Goal: Task Accomplishment & Management: Complete application form

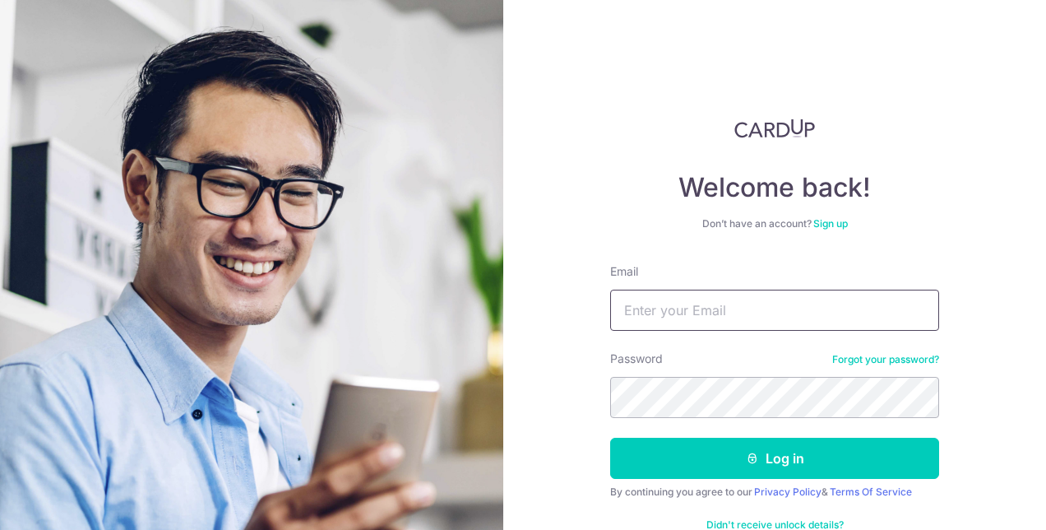
click at [656, 289] on input "Email" at bounding box center [774, 309] width 329 height 41
type input "Benjamin91316@hotmail.com"
click at [610, 437] on button "Log in" at bounding box center [774, 457] width 329 height 41
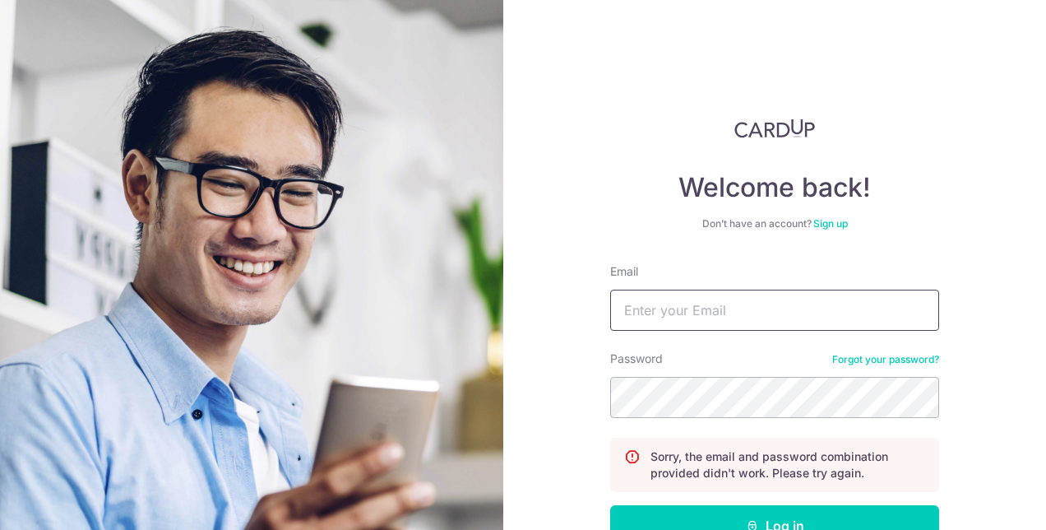
click at [729, 306] on input "Email" at bounding box center [774, 309] width 329 height 41
type input "Benjamin91316@hotmail.com"
click at [610, 505] on button "Log in" at bounding box center [774, 525] width 329 height 41
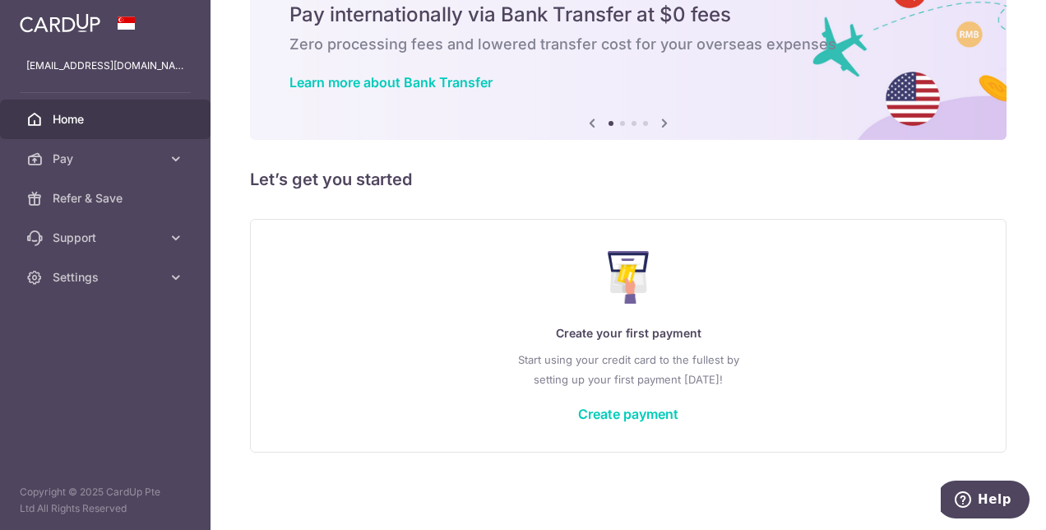
drag, startPoint x: 692, startPoint y: 66, endPoint x: 681, endPoint y: 359, distance: 293.0
click at [691, 336] on p "Create your first payment" at bounding box center [628, 333] width 689 height 20
drag, startPoint x: 656, startPoint y: 390, endPoint x: 654, endPoint y: 406, distance: 16.6
click at [655, 391] on div "Create your first payment Start using your credit card to the fullest by settin…" at bounding box center [628, 335] width 715 height 195
click at [655, 408] on link "Create payment" at bounding box center [628, 413] width 100 height 16
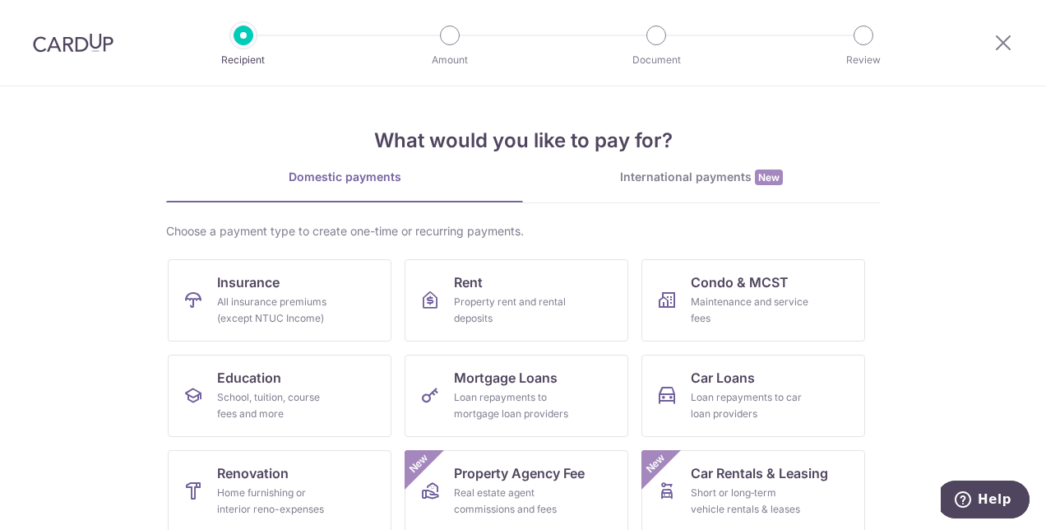
scroll to position [82, 0]
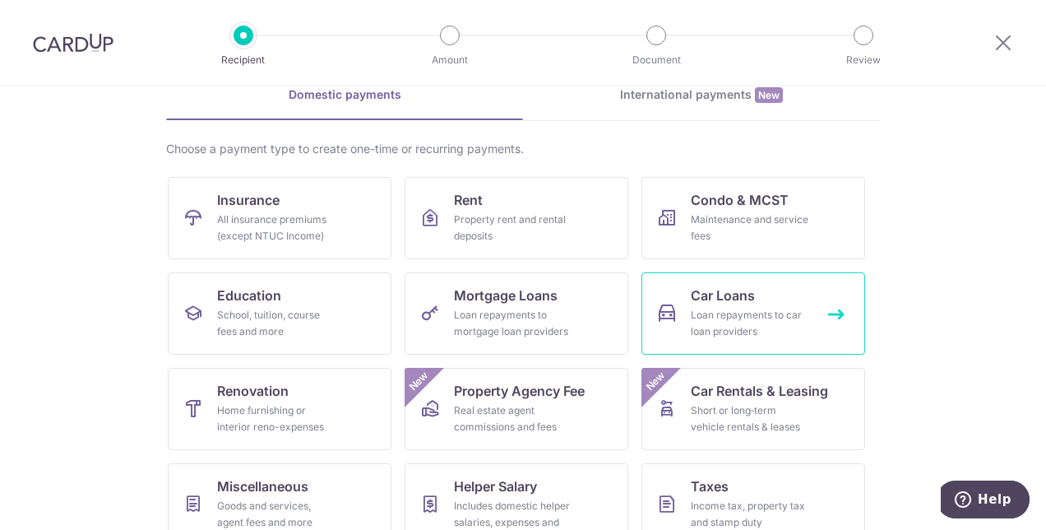
click at [734, 298] on span "Car Loans" at bounding box center [723, 295] width 64 height 20
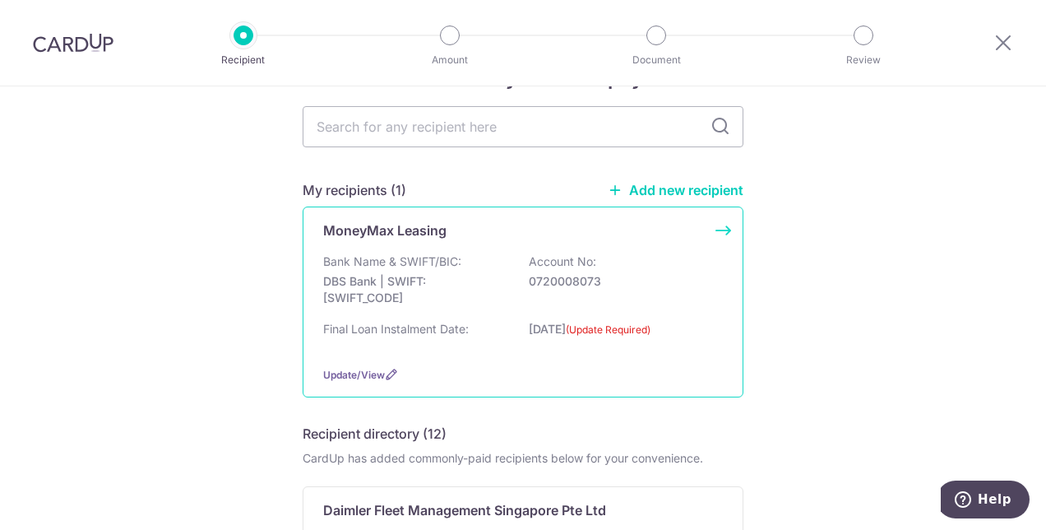
scroll to position [82, 0]
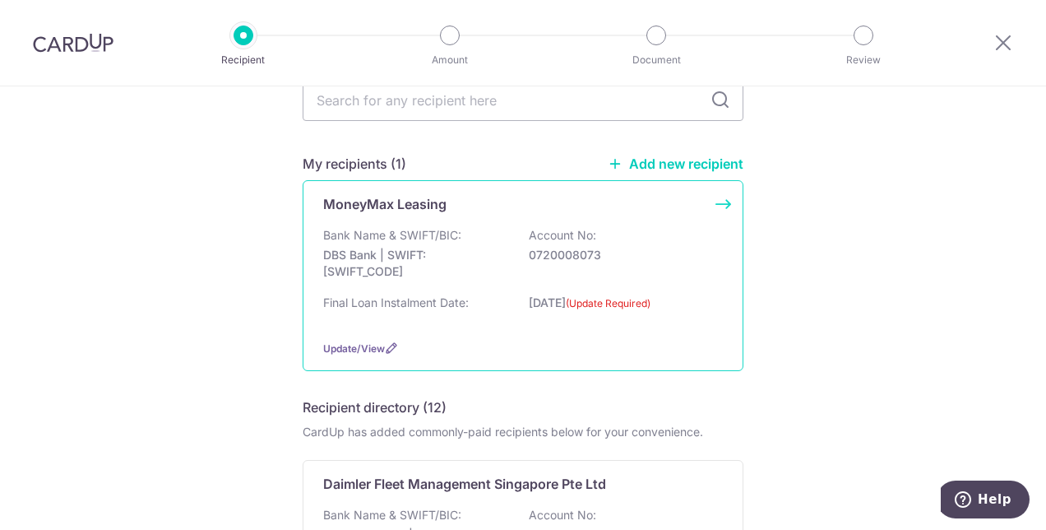
click at [726, 205] on div "MoneyMax Leasing Bank Name & SWIFT/BIC: DBS Bank | SWIFT: DBSSSGSGXXX Account N…" at bounding box center [523, 275] width 441 height 191
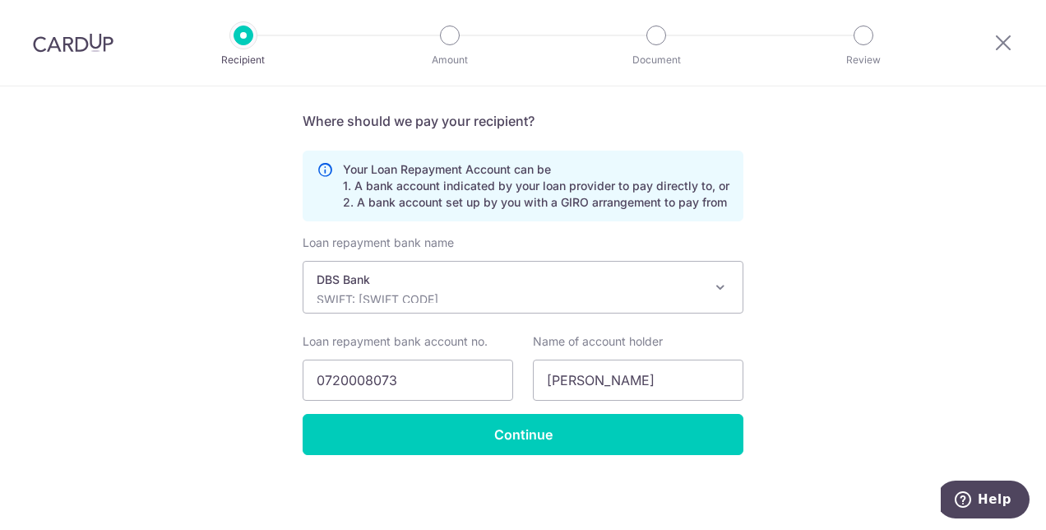
scroll to position [507, 0]
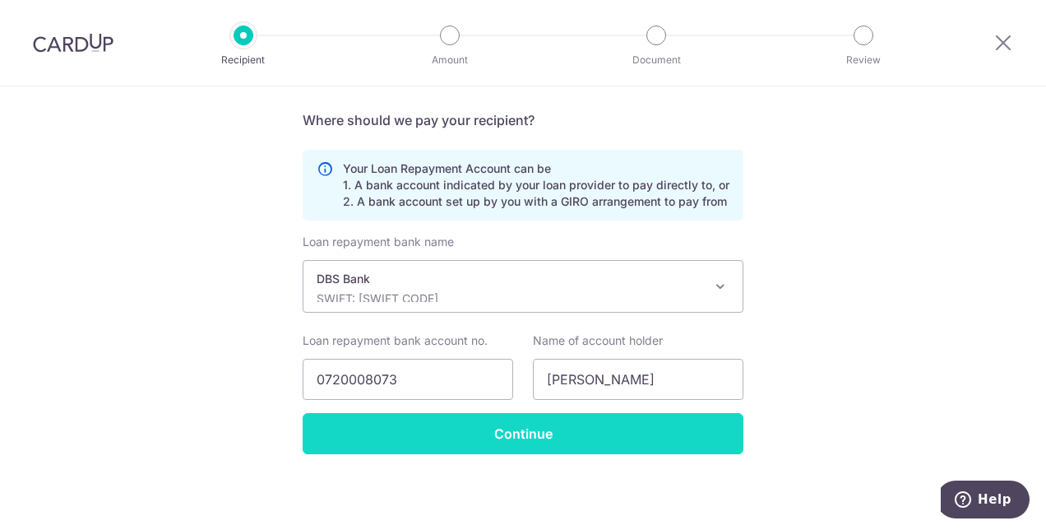
click at [472, 443] on input "Continue" at bounding box center [523, 433] width 441 height 41
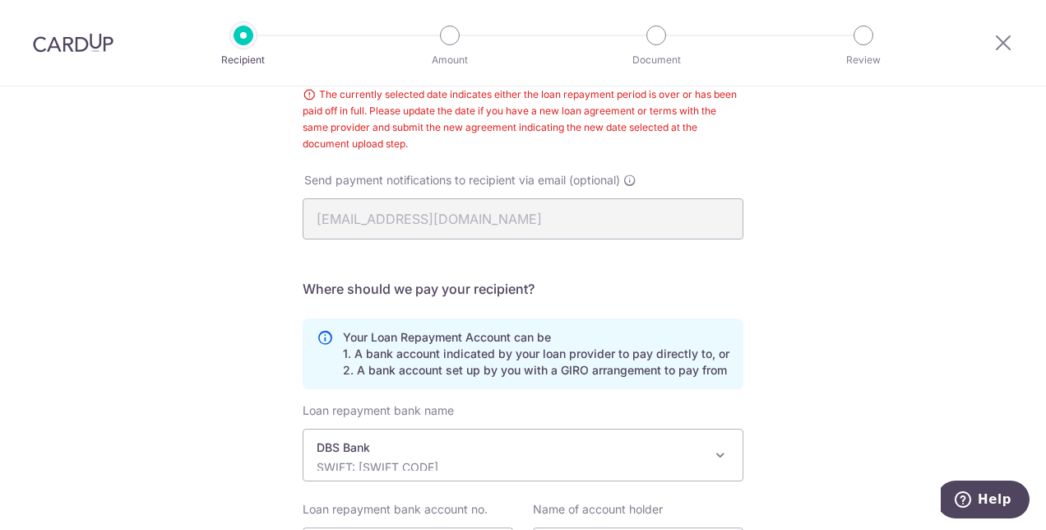
scroll to position [179, 0]
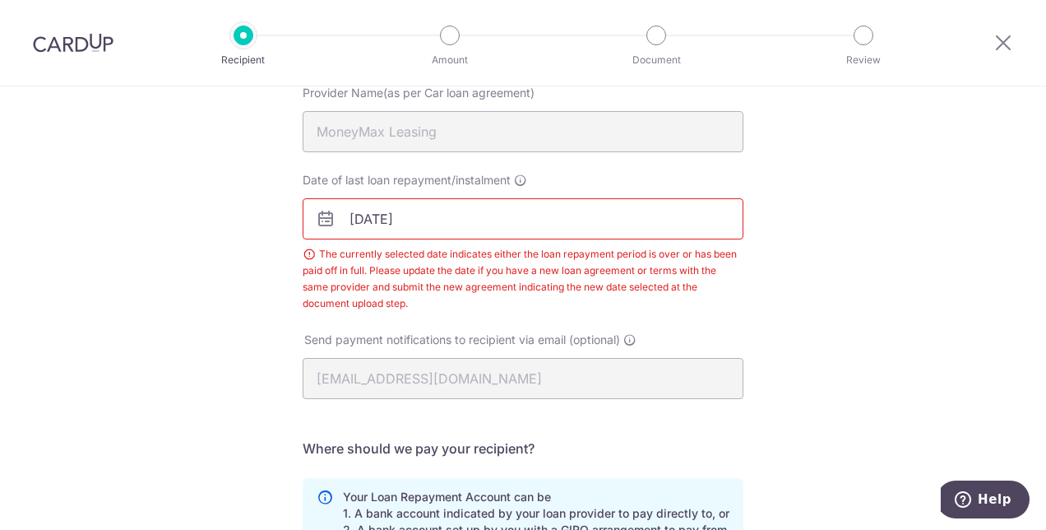
click at [408, 220] on input "[DATE]" at bounding box center [523, 218] width 441 height 41
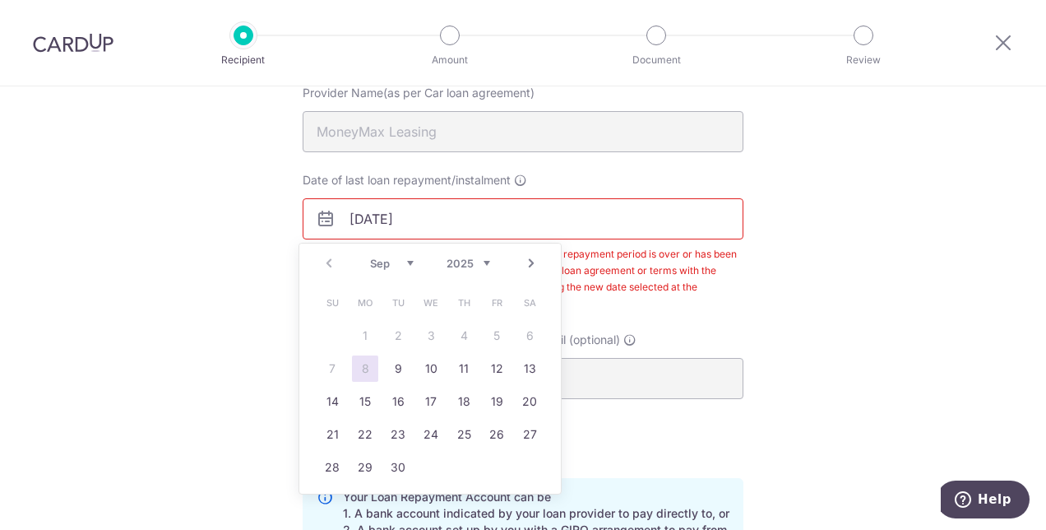
click at [472, 226] on input "[DATE]" at bounding box center [523, 218] width 441 height 41
click at [605, 255] on div "The currently selected date indicates either the loan repayment period is over …" at bounding box center [523, 279] width 441 height 66
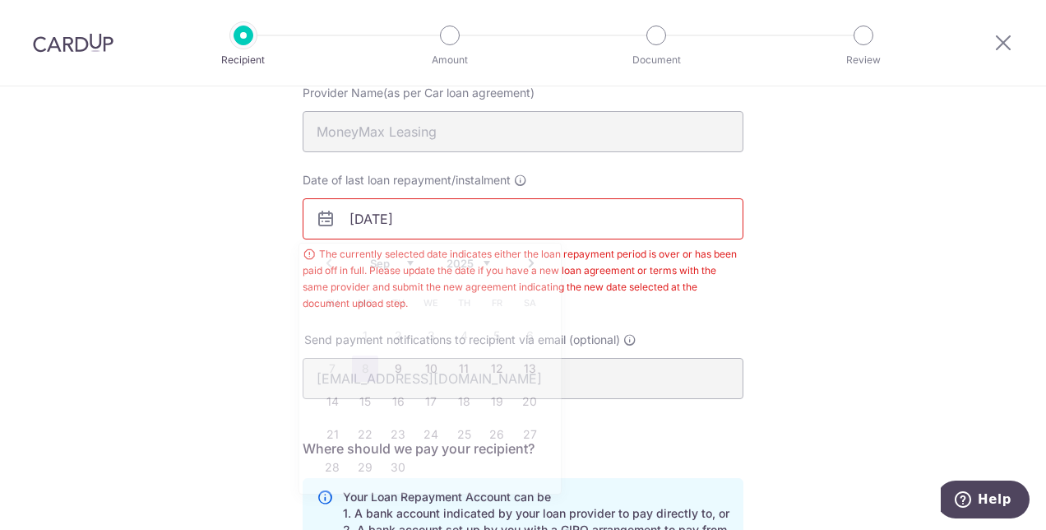
click at [549, 229] on input "13/08/2025" at bounding box center [523, 218] width 441 height 41
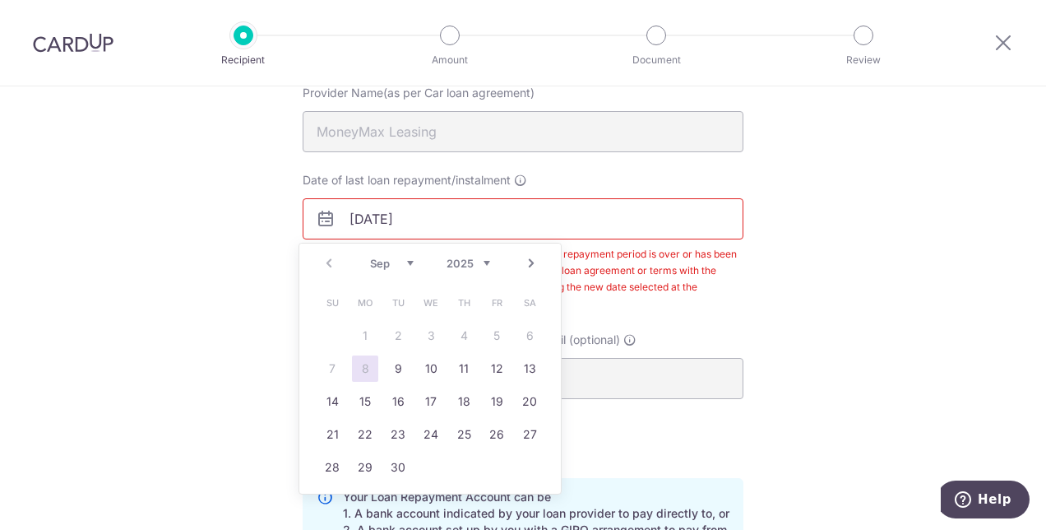
click at [329, 261] on div "Prev Next Sep Oct Nov Dec 2025 2026 2027 2028 2029 2030 2031 2032 2033 2034 2035" at bounding box center [429, 262] width 261 height 39
click at [331, 263] on div "Prev Next Sep Oct Nov Dec 2025 2026 2027 2028 2029 2030 2031 2032 2033 2034 2035" at bounding box center [429, 262] width 261 height 39
click at [535, 376] on link "13" at bounding box center [529, 368] width 26 height 26
type input "[DATE]"
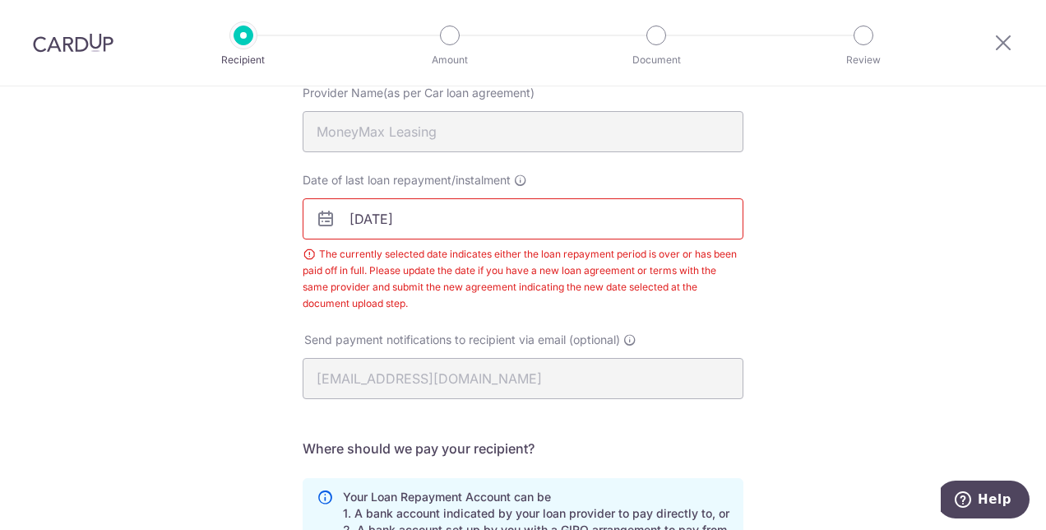
click at [465, 220] on input "[DATE]" at bounding box center [523, 218] width 441 height 41
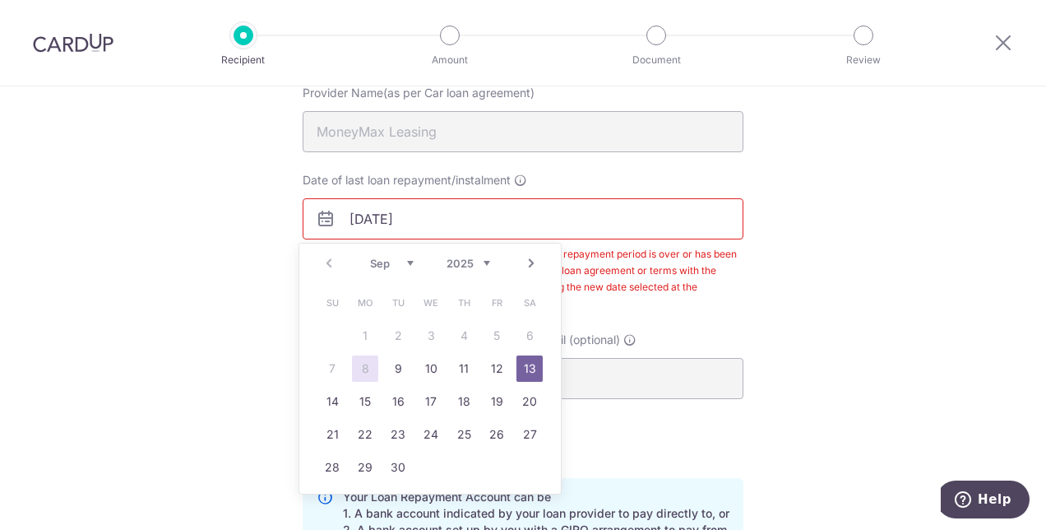
click at [675, 275] on div "The currently selected date indicates either the loan repayment period is over …" at bounding box center [523, 279] width 441 height 66
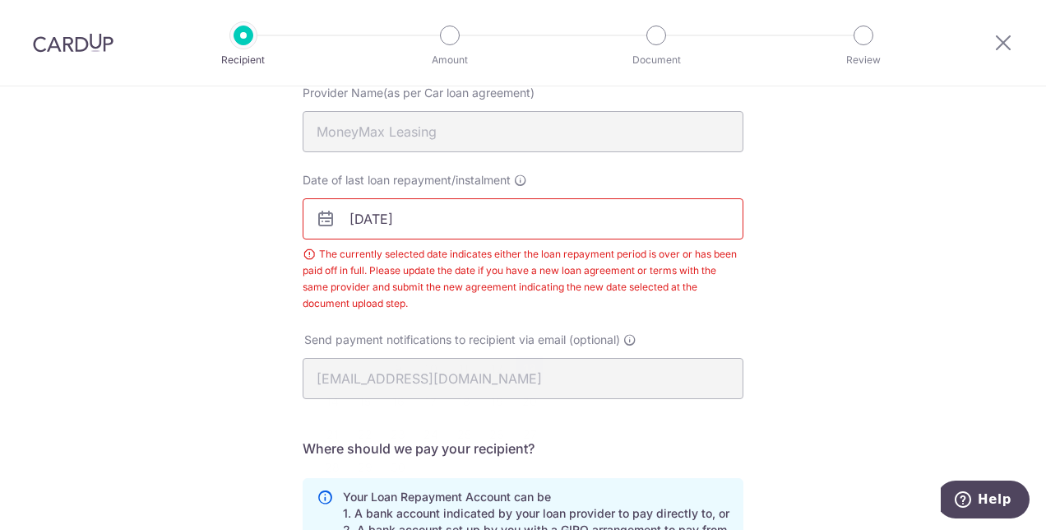
click at [544, 229] on input "[DATE]" at bounding box center [523, 218] width 441 height 41
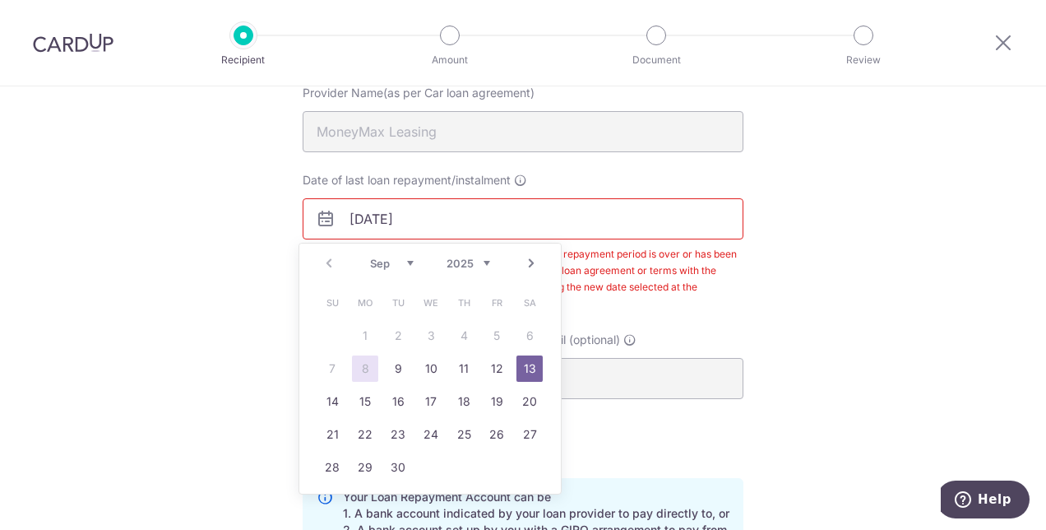
click at [485, 271] on div "Prev Next Sep Oct Nov [DATE] 2026 2027 2028 2029 2030 2031 2032 2033 2034 2035" at bounding box center [429, 262] width 261 height 39
click at [484, 265] on select "2025 2026 2027 2028 2029 2030 2031 2032 2033 2034 2035" at bounding box center [469, 263] width 44 height 13
click at [421, 265] on div "Sep Oct Nov Dec 2025 2026 2027 2028 2029 2030 2031 2032 2033 2034 2035" at bounding box center [430, 264] width 120 height 14
click at [406, 268] on select "Sep Oct Nov Dec" at bounding box center [392, 263] width 44 height 13
click at [410, 268] on select "Sep Oct Nov Dec" at bounding box center [392, 263] width 44 height 13
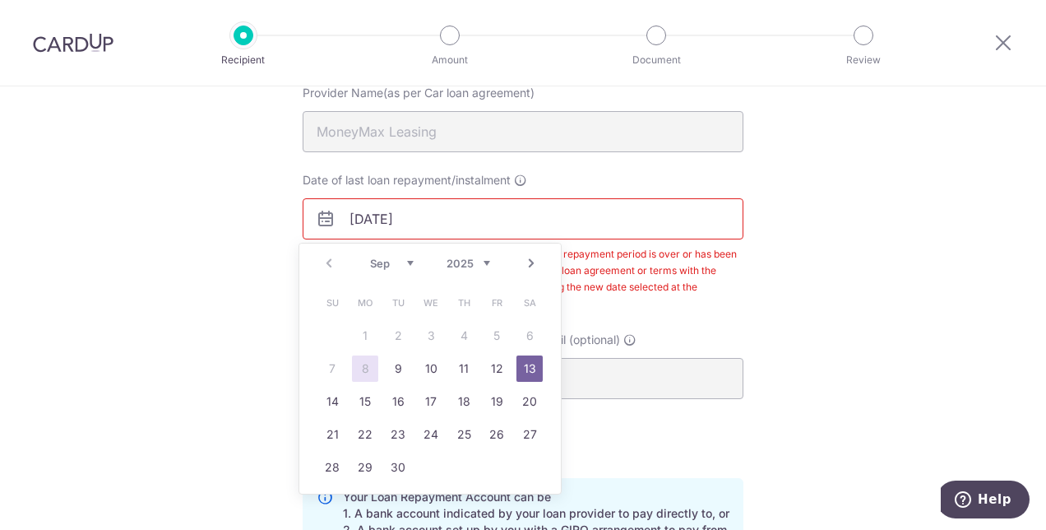
click at [521, 373] on link "13" at bounding box center [529, 368] width 26 height 26
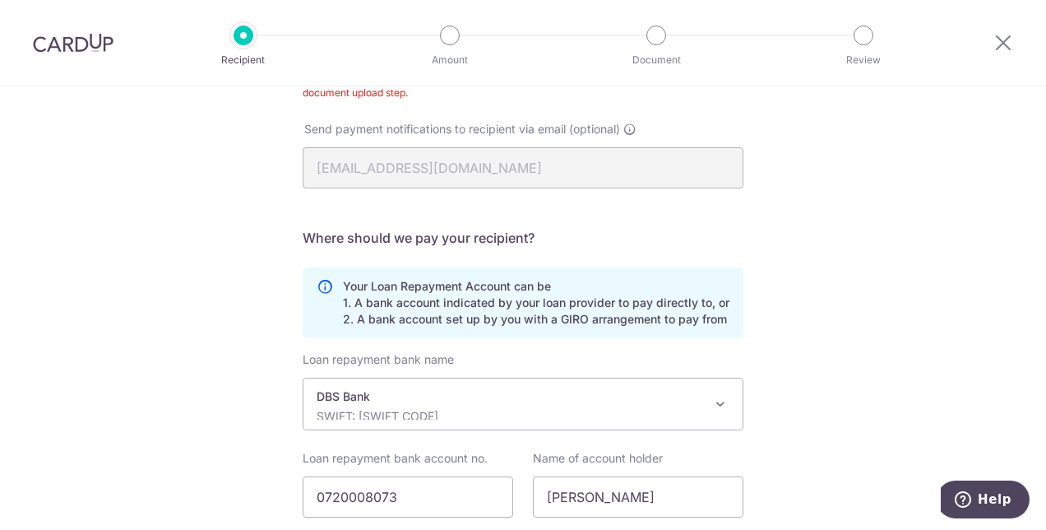
scroll to position [507, 0]
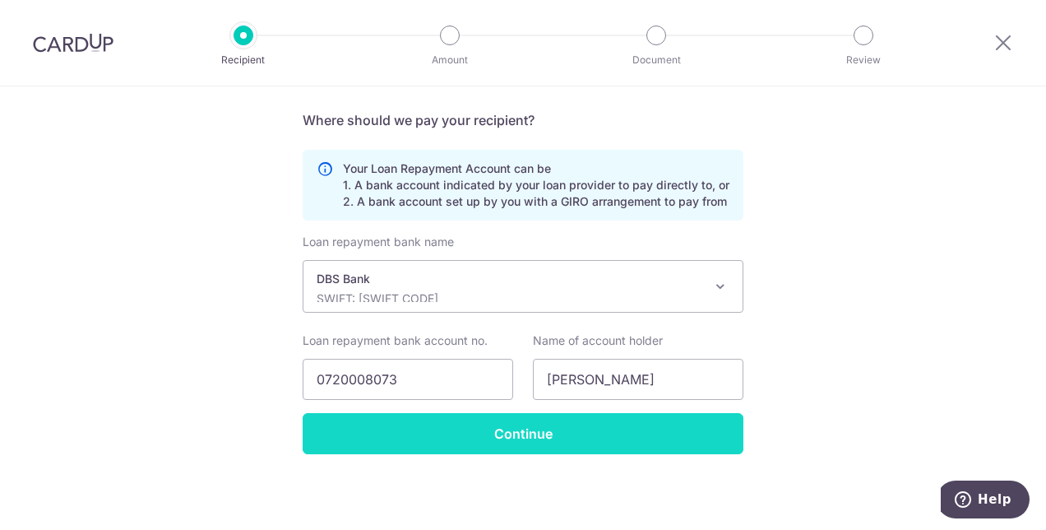
click at [497, 437] on input "Continue" at bounding box center [523, 433] width 441 height 41
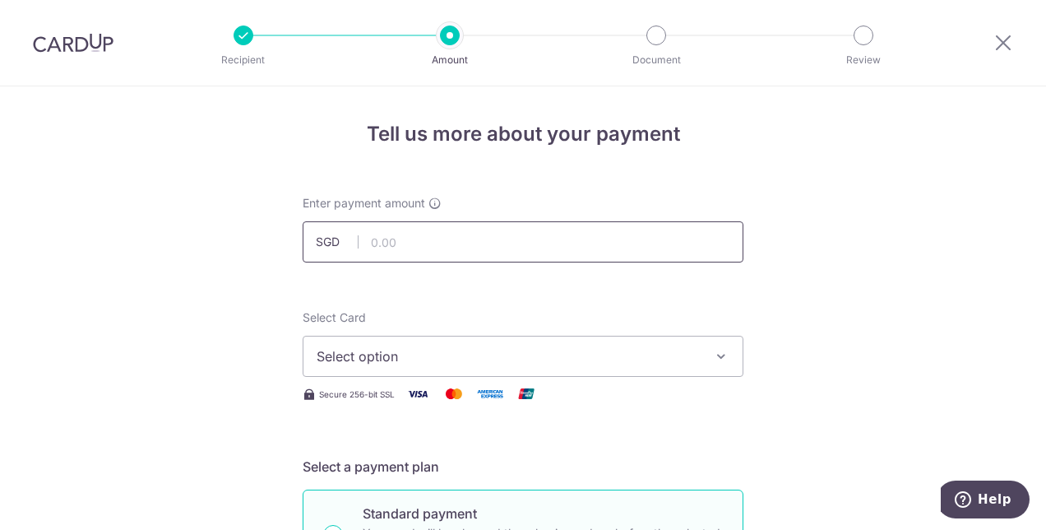
click at [446, 234] on input "text" at bounding box center [523, 241] width 441 height 41
type input "1,441.00"
click at [446, 350] on span "Select option" at bounding box center [508, 356] width 383 height 20
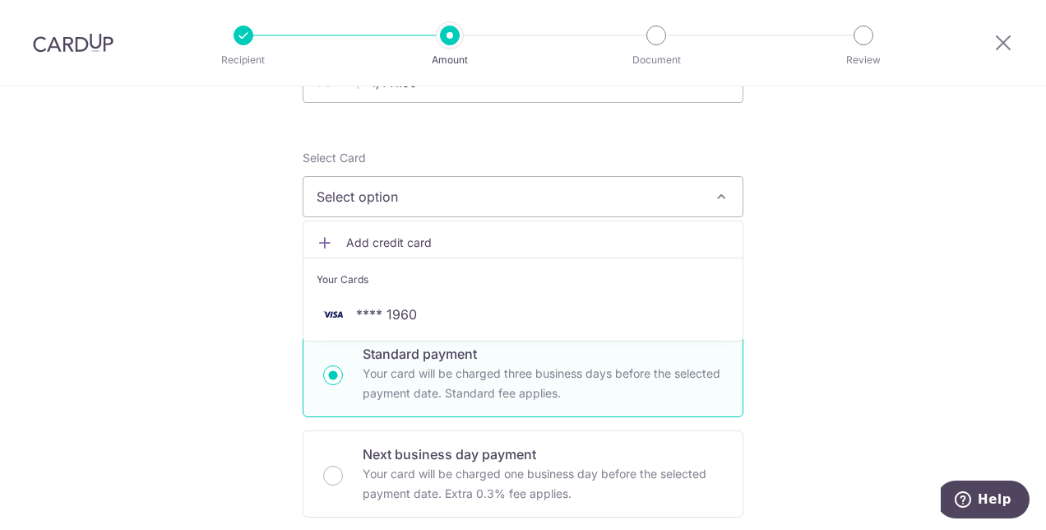
scroll to position [164, 0]
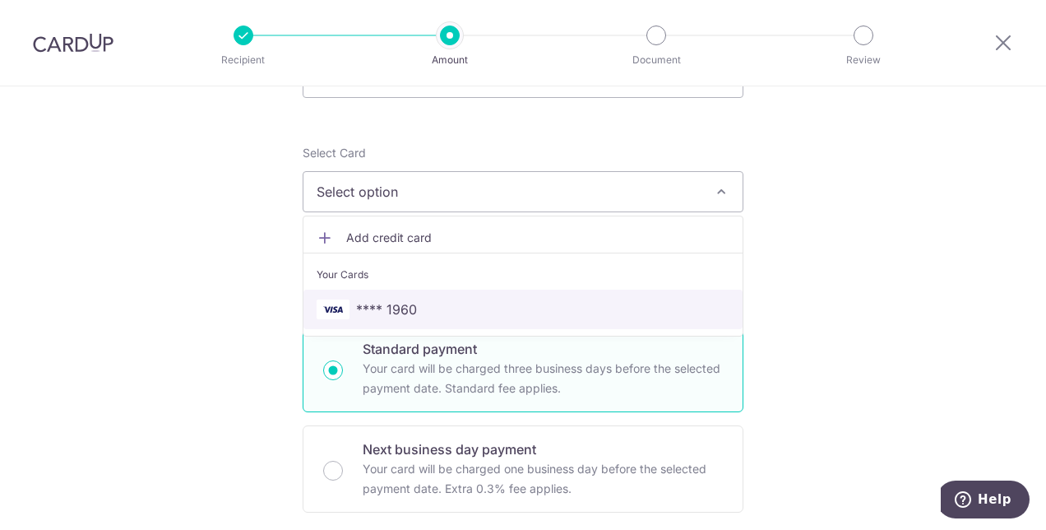
click at [427, 306] on span "**** 1960" at bounding box center [523, 309] width 413 height 20
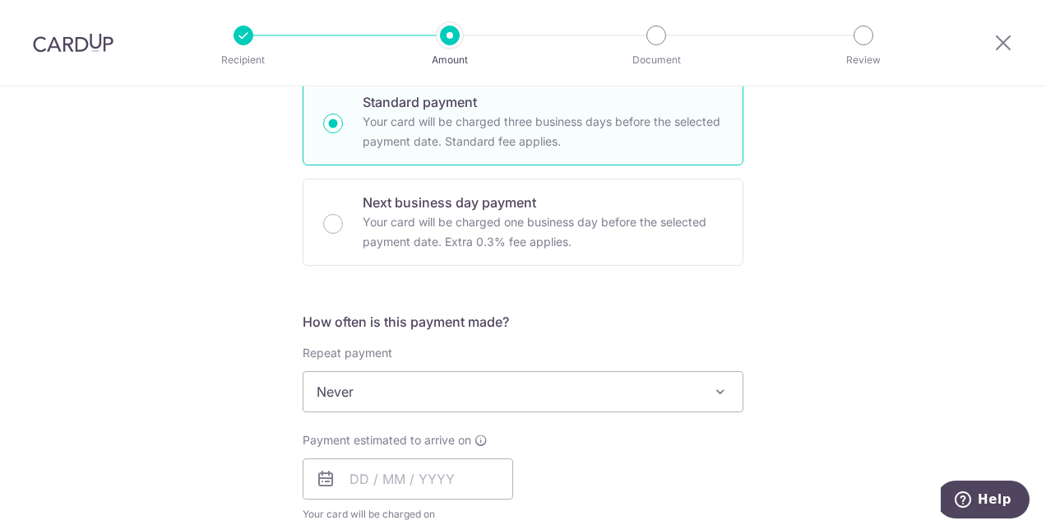
scroll to position [493, 0]
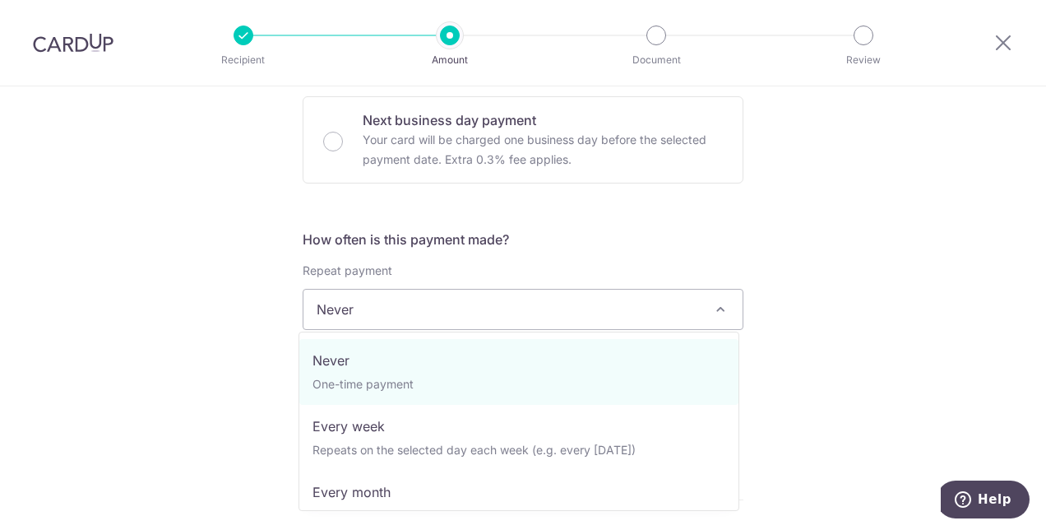
click at [386, 313] on span "Never" at bounding box center [522, 308] width 439 height 39
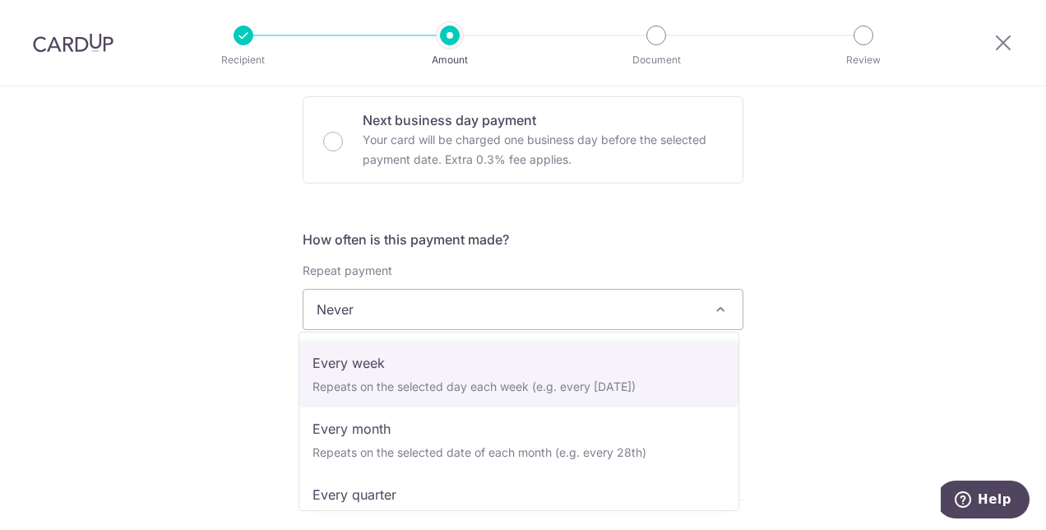
scroll to position [82, 0]
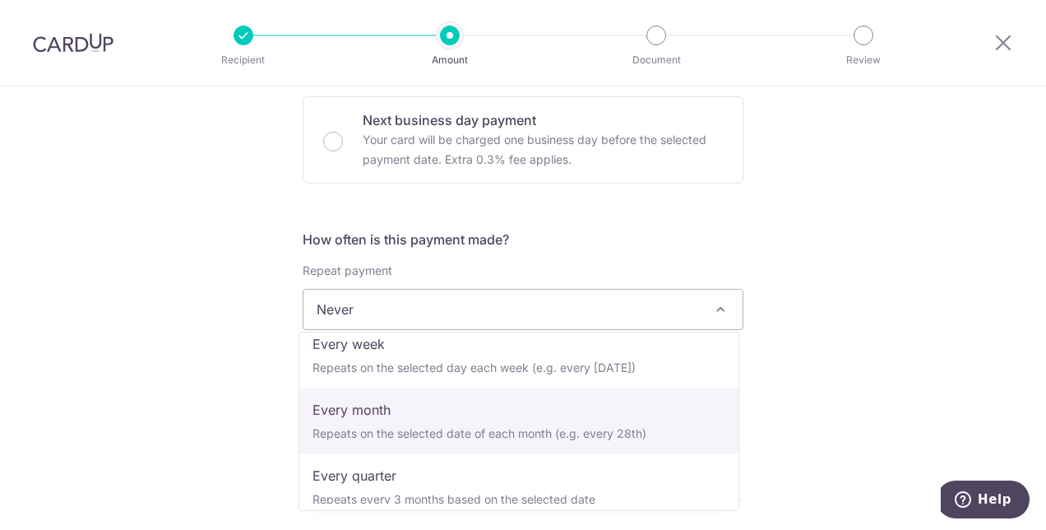
select select "3"
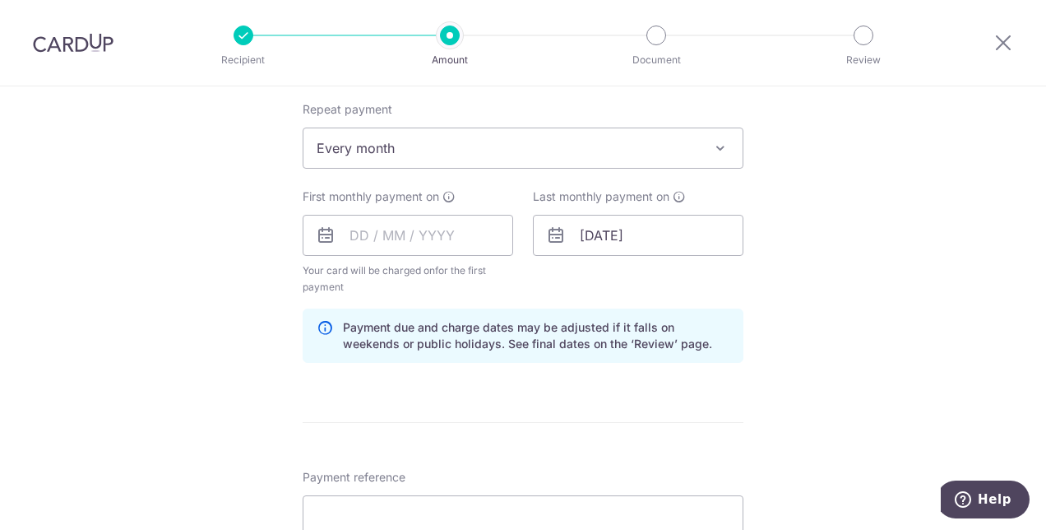
scroll to position [658, 0]
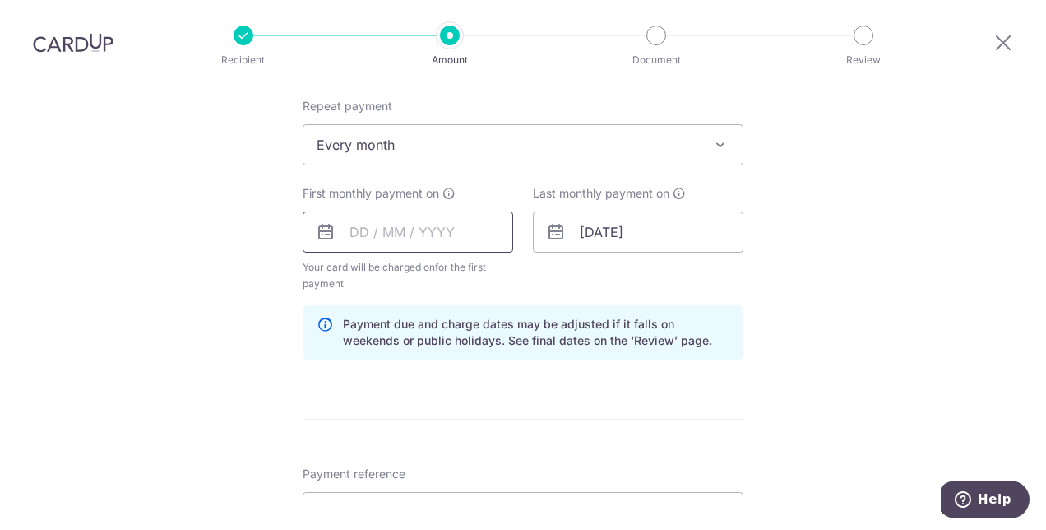
click at [450, 229] on input "text" at bounding box center [408, 231] width 211 height 41
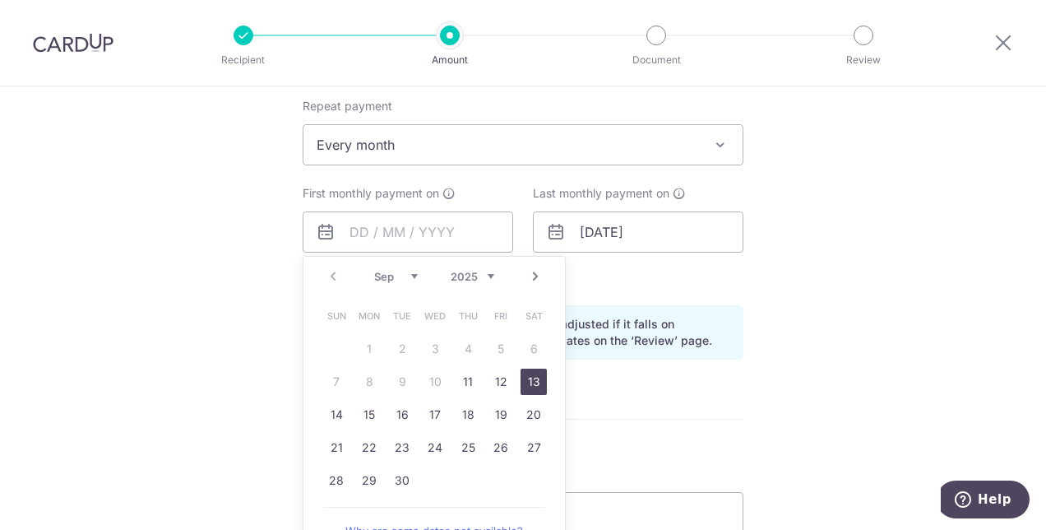
click at [530, 385] on link "13" at bounding box center [534, 381] width 26 height 26
type input "[DATE]"
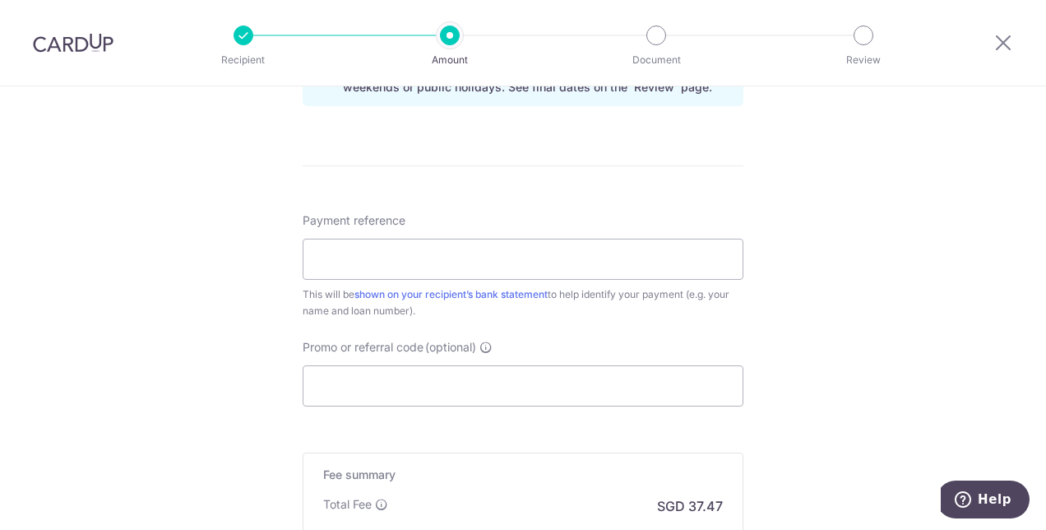
scroll to position [822, 0]
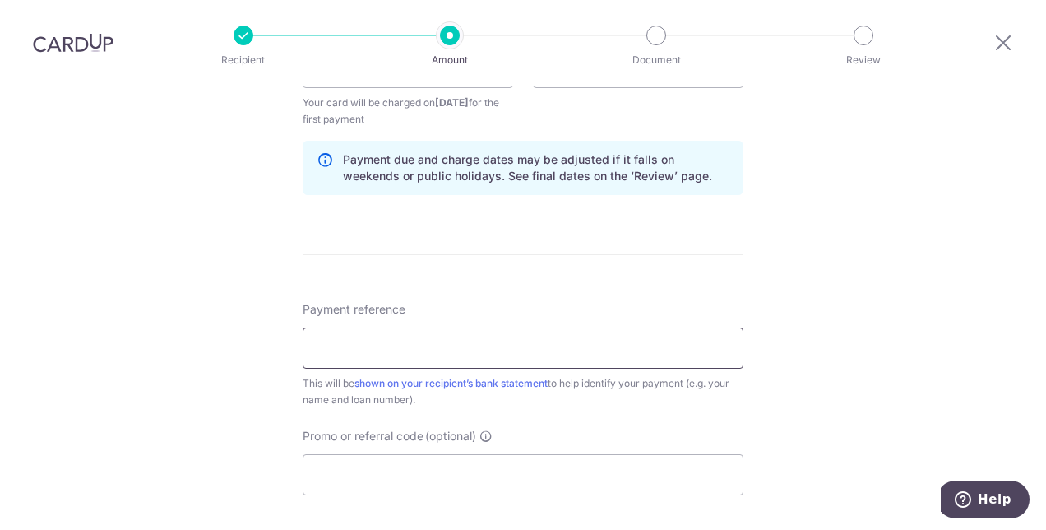
click at [515, 352] on input "Payment reference" at bounding box center [523, 347] width 441 height 41
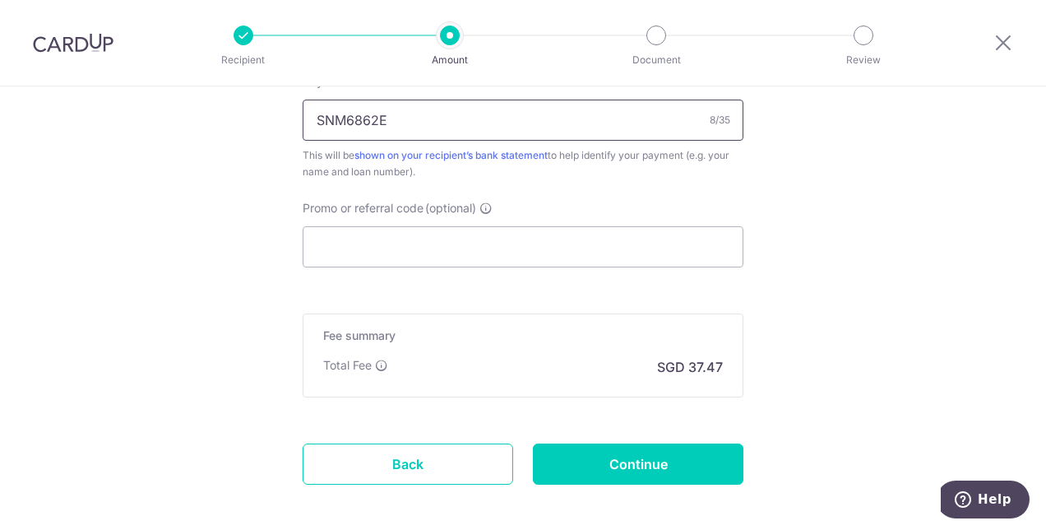
scroll to position [1124, 0]
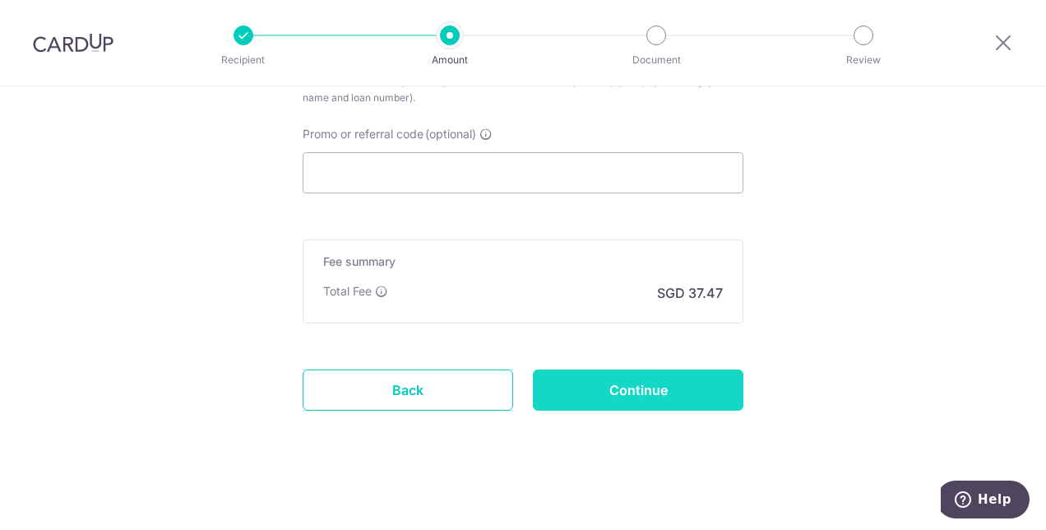
type input "SNM6862E"
click at [600, 386] on input "Continue" at bounding box center [638, 389] width 211 height 41
type input "Create Schedule"
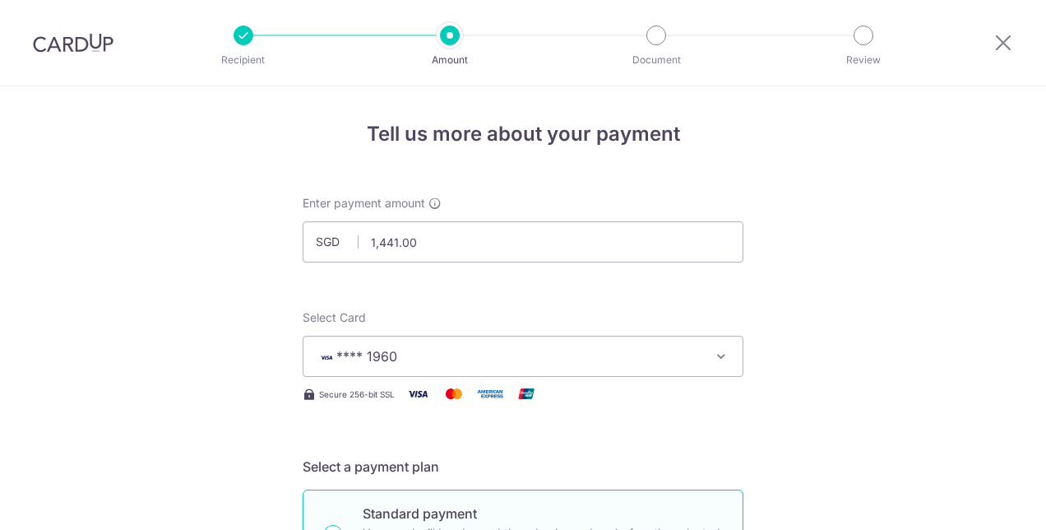
scroll to position [664, 0]
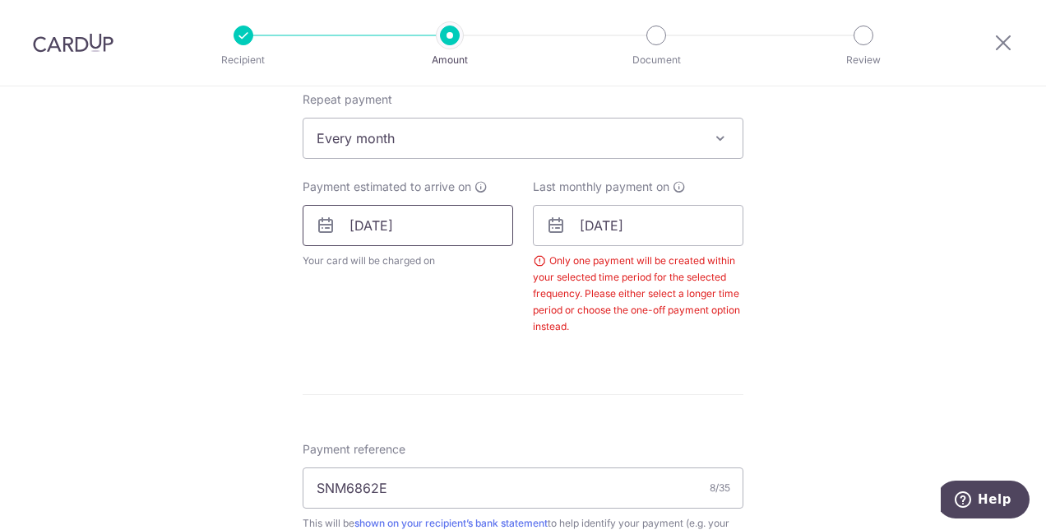
click at [459, 226] on input "[DATE]" at bounding box center [408, 225] width 211 height 41
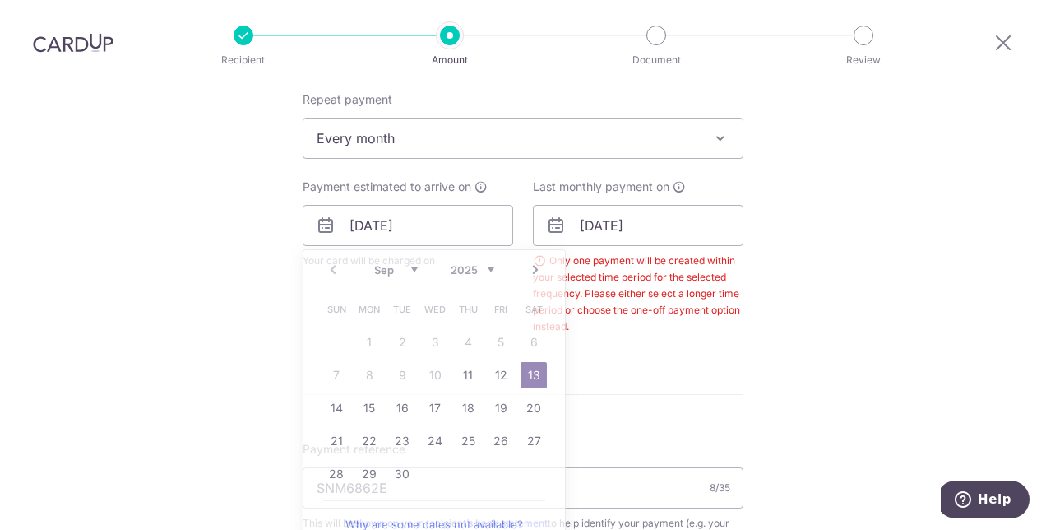
click at [687, 248] on div "Last monthly payment on [DATE] Only one payment will be created within your sel…" at bounding box center [638, 256] width 211 height 156
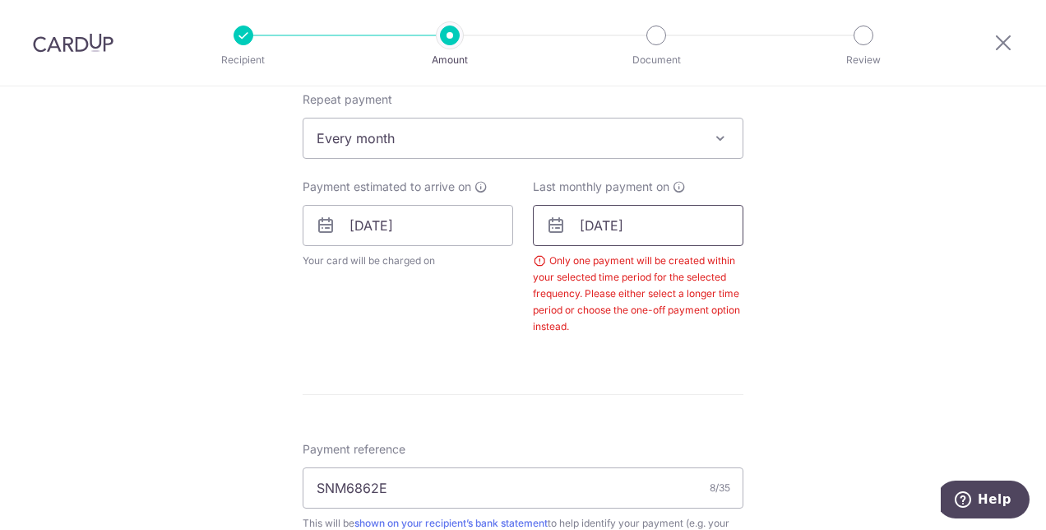
click at [681, 237] on input "[DATE]" at bounding box center [638, 225] width 211 height 41
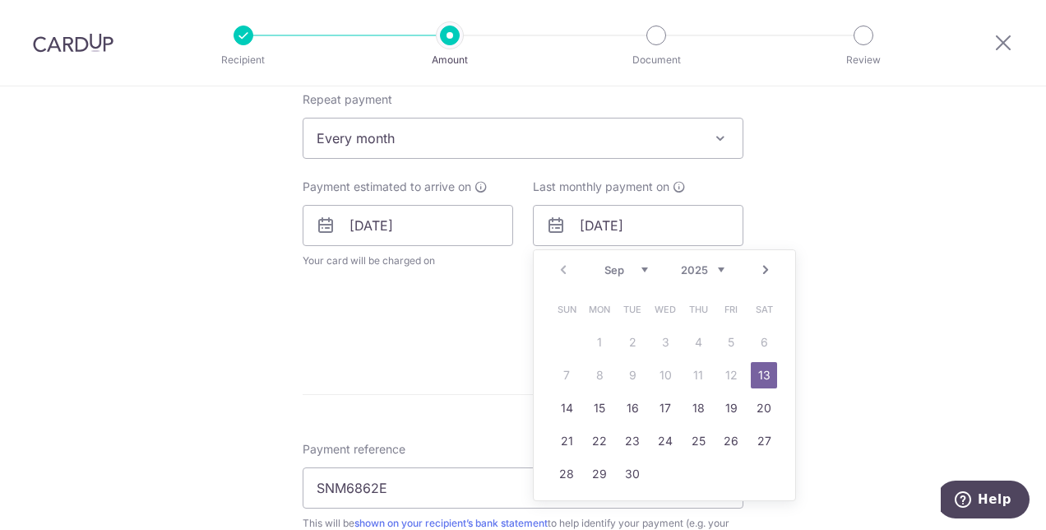
click at [627, 276] on div "Prev Next Sep Oct Nov Dec 2025 2026 2027 2028 2029 2030 2031 2032 2033 2034 2035" at bounding box center [664, 269] width 261 height 39
click at [564, 398] on link "14" at bounding box center [566, 408] width 26 height 26
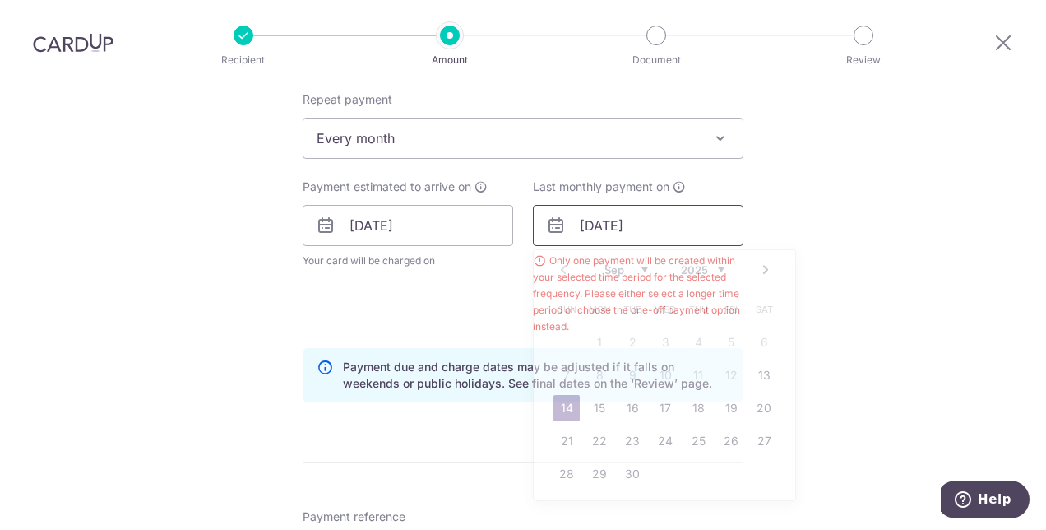
click at [607, 225] on input "14/09/2025" at bounding box center [638, 225] width 211 height 41
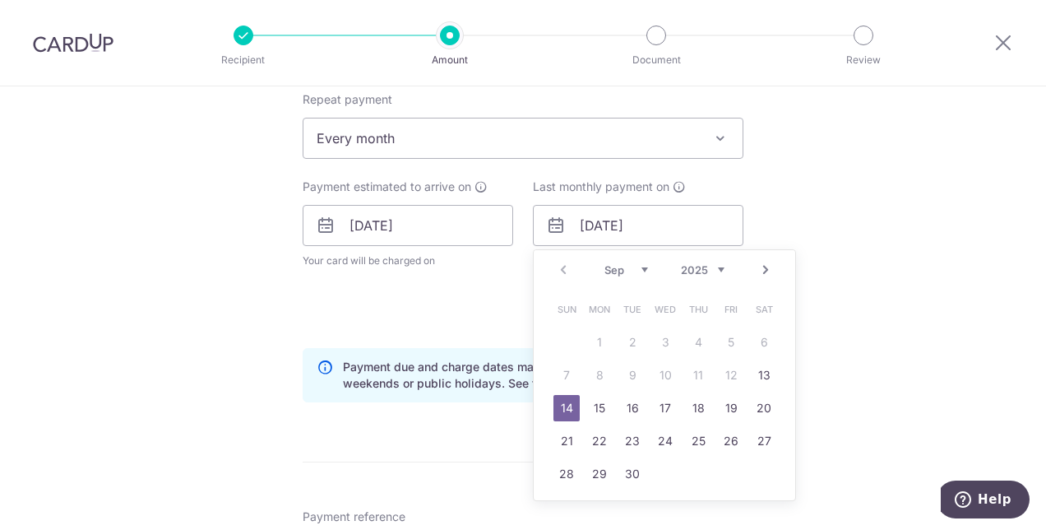
click at [641, 263] on select "Sep Oct Nov Dec" at bounding box center [626, 269] width 44 height 13
click at [625, 273] on select "Sep Oct Nov Dec" at bounding box center [626, 269] width 44 height 13
click at [604, 263] on select "Sep Oct Nov Dec" at bounding box center [626, 269] width 44 height 13
click at [566, 273] on link "Prev" at bounding box center [563, 270] width 20 height 20
click at [566, 273] on div "Prev Next Sep Oct Nov Dec 2025 2026 2027 2028 2029 2030 2031 2032 2033 2034 2035" at bounding box center [664, 269] width 261 height 39
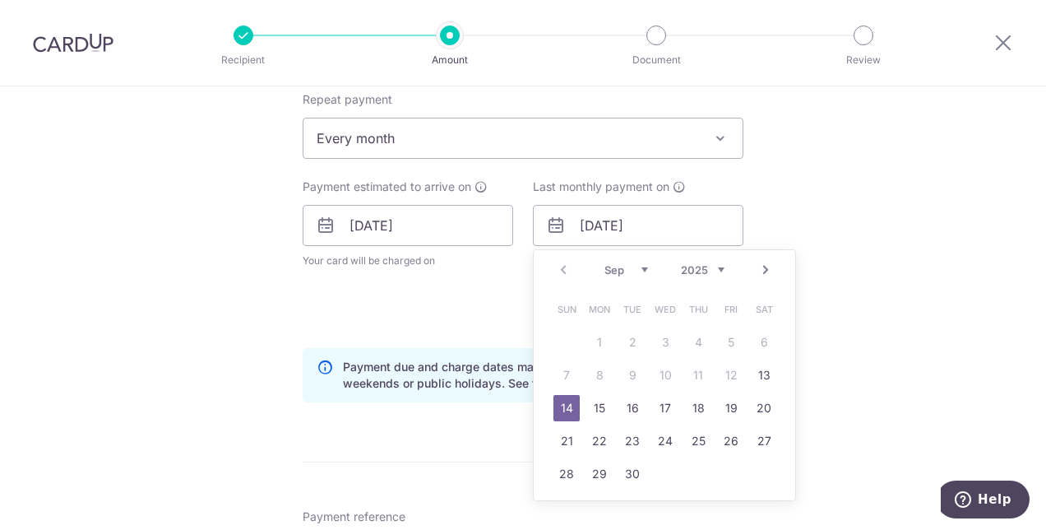
click at [566, 273] on div "Prev Next Sep Oct Nov Dec 2025 2026 2027 2028 2029 2030 2031 2032 2033 2034 2035" at bounding box center [664, 269] width 261 height 39
drag, startPoint x: 566, startPoint y: 273, endPoint x: 634, endPoint y: 339, distance: 94.8
click at [633, 340] on table "Sun Mon Tue Wed Thu Fri Sat 1 2 3 4 5 6 7 8 9 10 11 12 13 14 15 16 17 18 19 20 …" at bounding box center [665, 391] width 230 height 197
click at [488, 257] on span "Your card will be charged on for the first payment" at bounding box center [408, 260] width 211 height 16
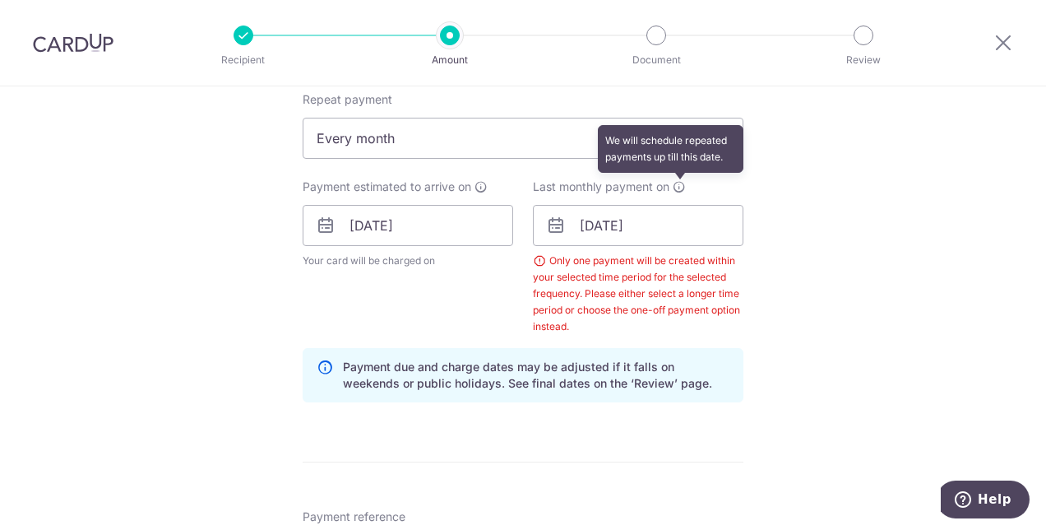
click at [674, 187] on icon at bounding box center [679, 186] width 13 height 13
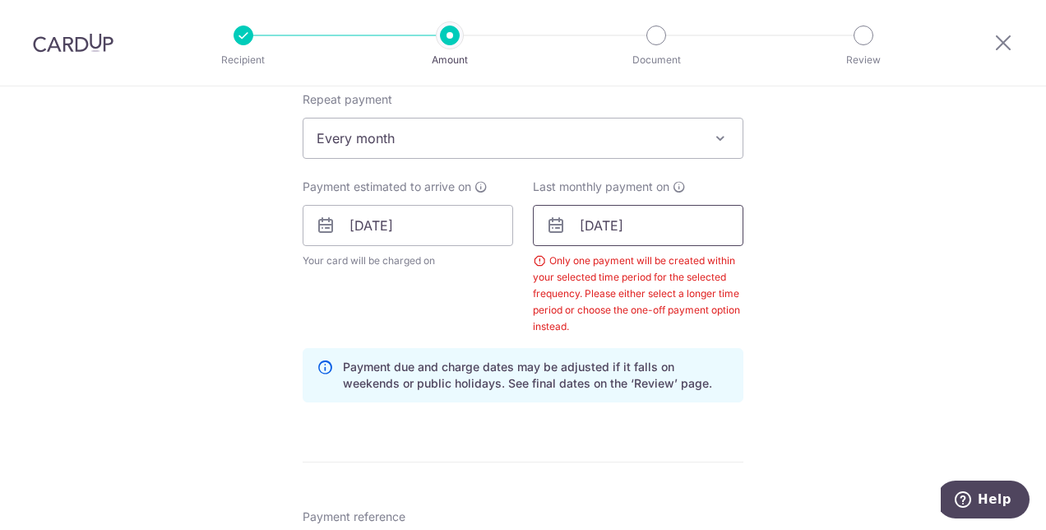
click at [664, 224] on input "14/09/2025" at bounding box center [638, 225] width 211 height 41
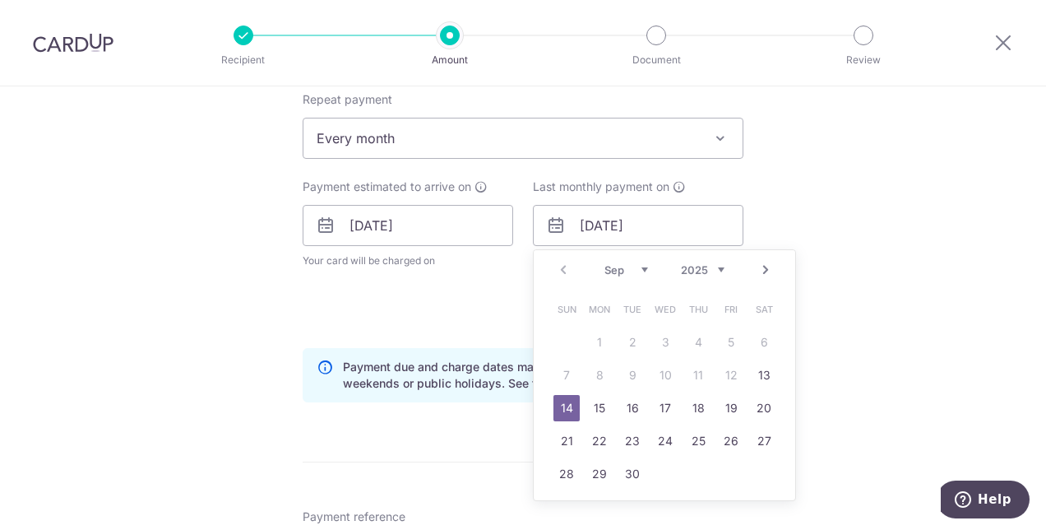
click at [768, 268] on link "Next" at bounding box center [766, 270] width 20 height 20
click at [765, 268] on link "Next" at bounding box center [766, 270] width 20 height 20
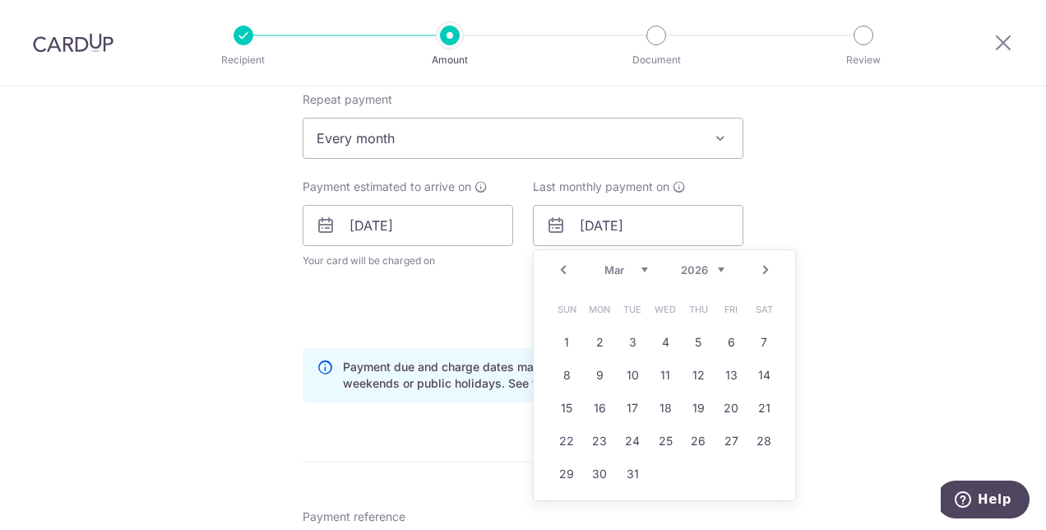
click at [765, 268] on link "Next" at bounding box center [766, 270] width 20 height 20
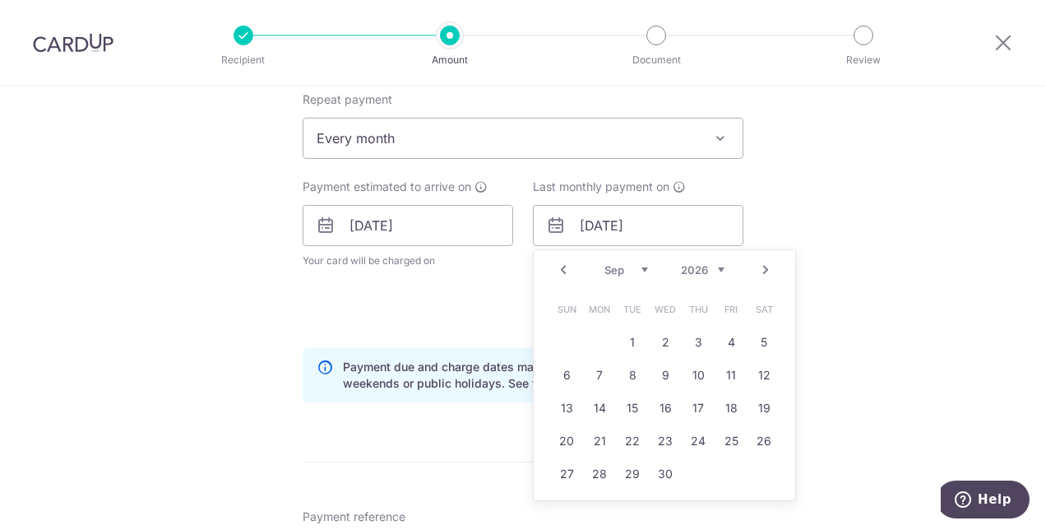
click at [765, 268] on link "Next" at bounding box center [766, 270] width 20 height 20
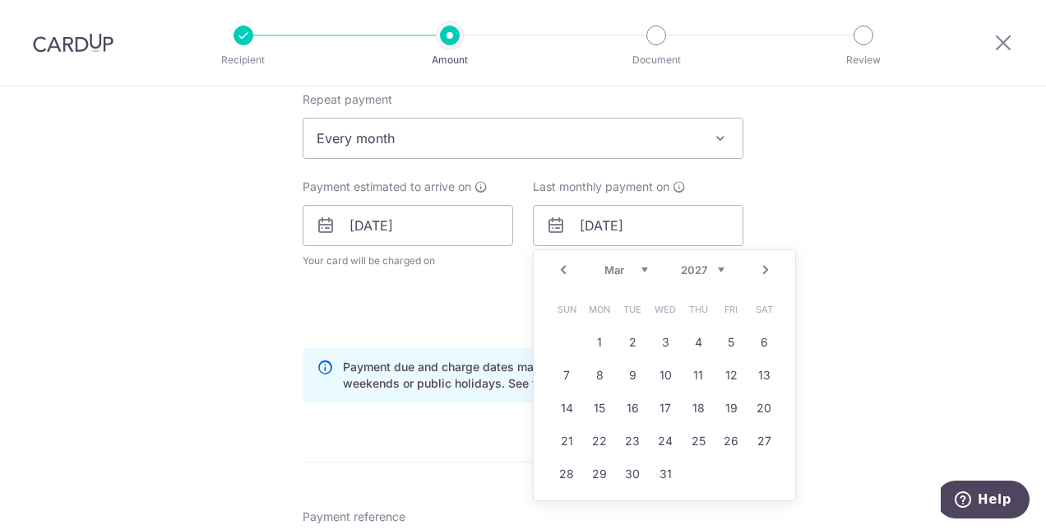
click at [765, 268] on link "Next" at bounding box center [766, 270] width 20 height 20
click at [766, 268] on link "Next" at bounding box center [766, 270] width 20 height 20
click at [553, 276] on link "Prev" at bounding box center [563, 270] width 20 height 20
click at [761, 266] on link "Next" at bounding box center [766, 270] width 20 height 20
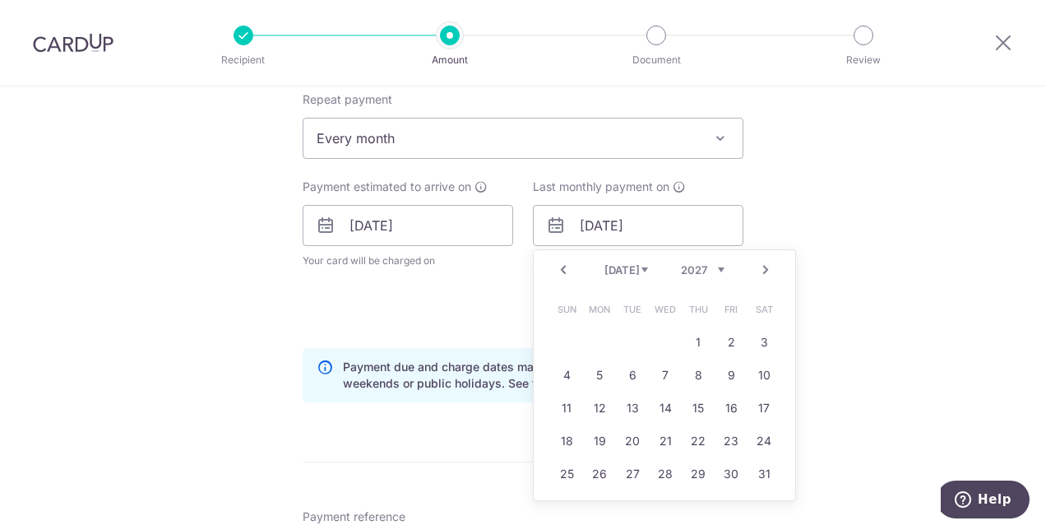
click at [761, 266] on link "Next" at bounding box center [766, 270] width 20 height 20
click at [758, 268] on link "Next" at bounding box center [766, 270] width 20 height 20
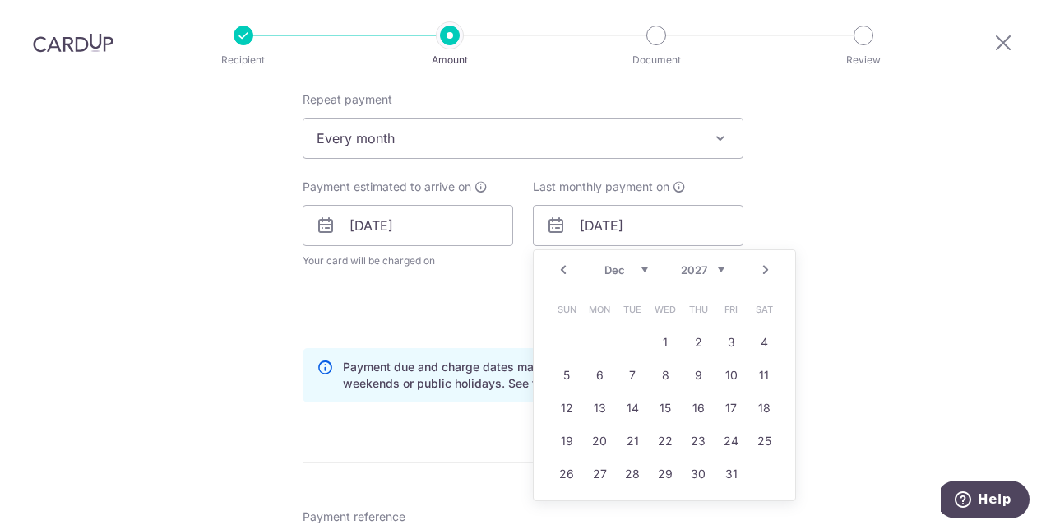
click at [760, 268] on link "Next" at bounding box center [766, 270] width 20 height 20
click at [685, 405] on link "13" at bounding box center [698, 408] width 26 height 26
type input "13/01/2028"
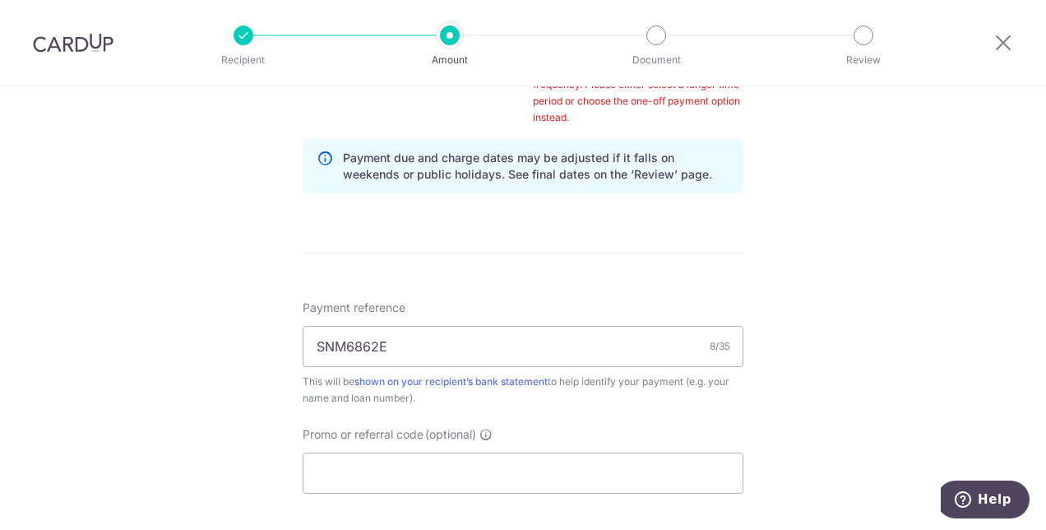
scroll to position [1158, 0]
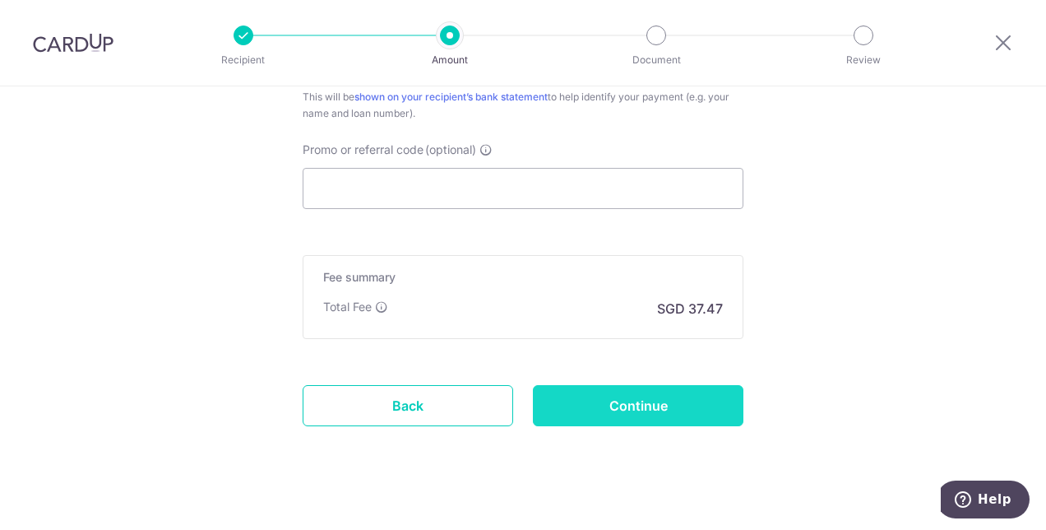
click at [640, 416] on input "Continue" at bounding box center [638, 405] width 211 height 41
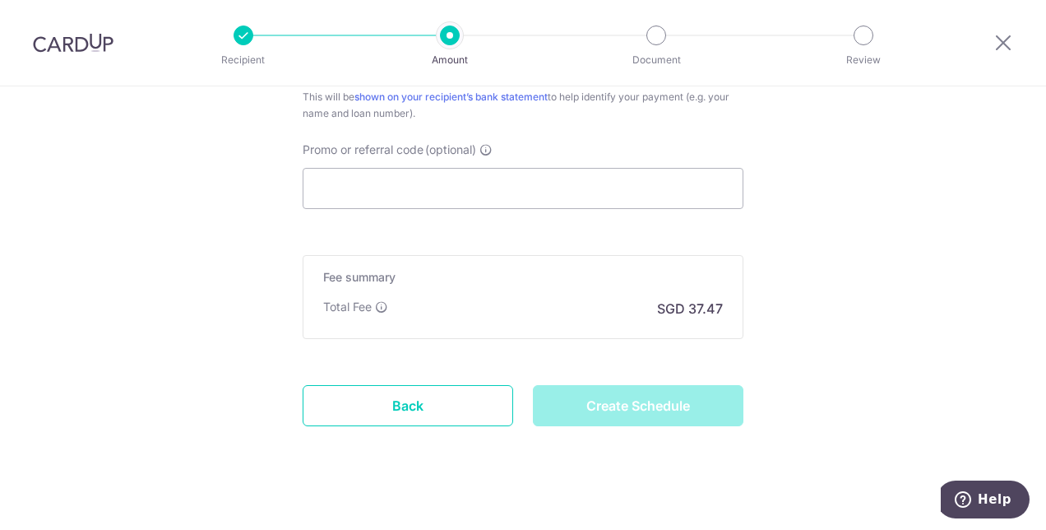
type input "Create Schedule"
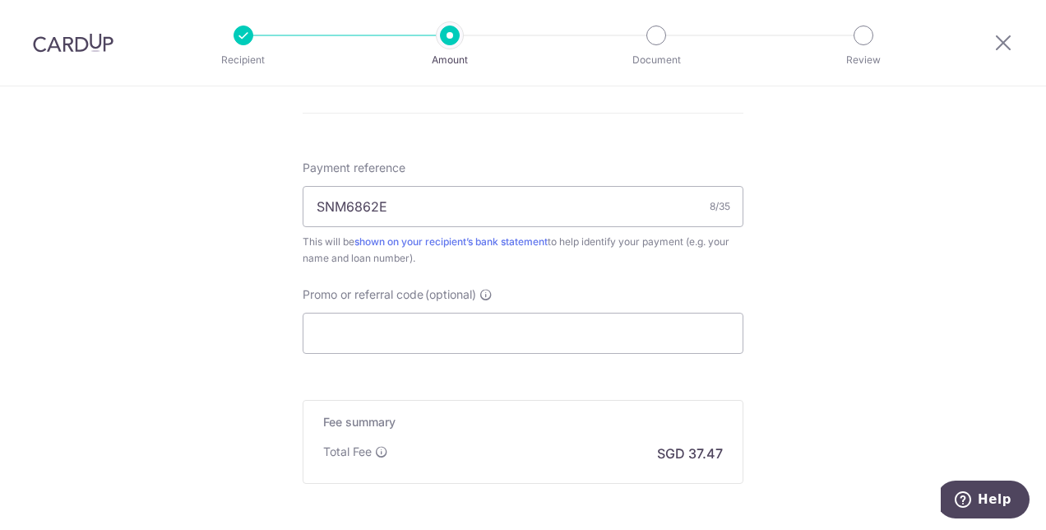
scroll to position [911, 0]
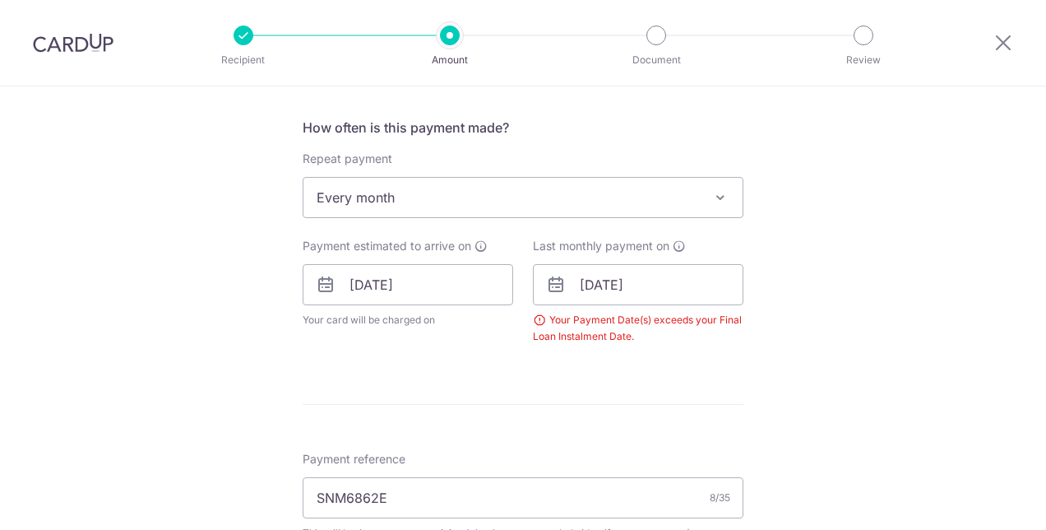
scroll to position [582, 0]
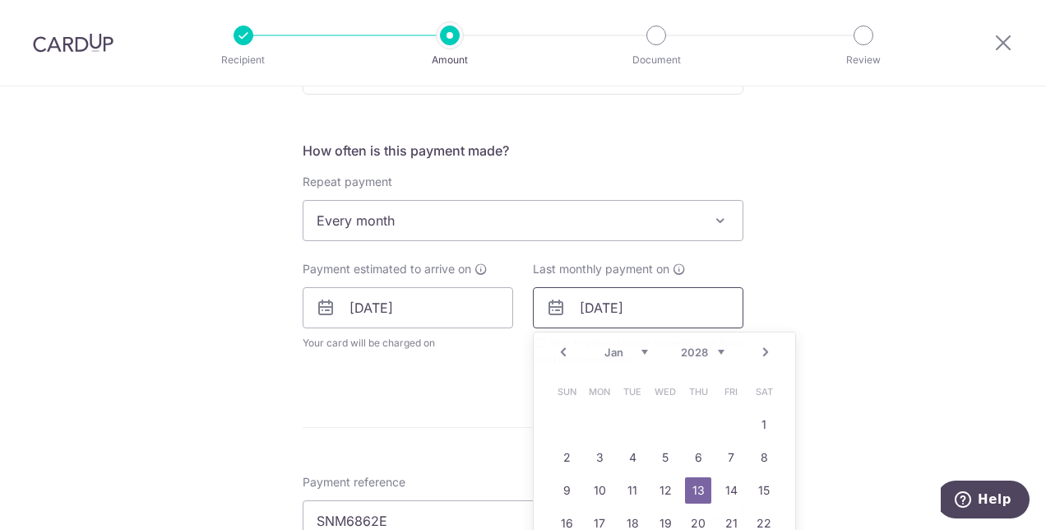
click at [655, 315] on input "13/01/2028" at bounding box center [638, 307] width 211 height 41
click at [564, 355] on link "Prev" at bounding box center [563, 352] width 20 height 20
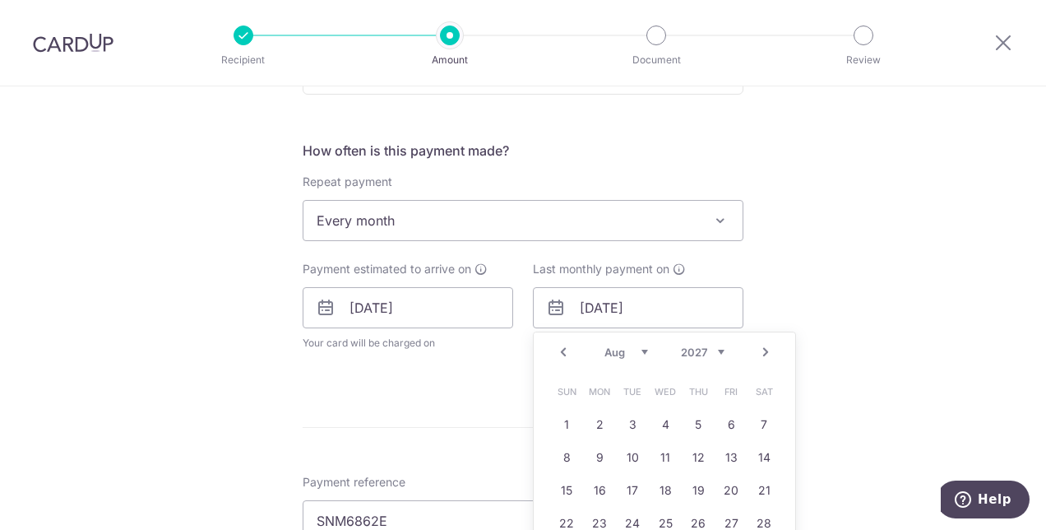
click at [564, 355] on link "Prev" at bounding box center [563, 352] width 20 height 20
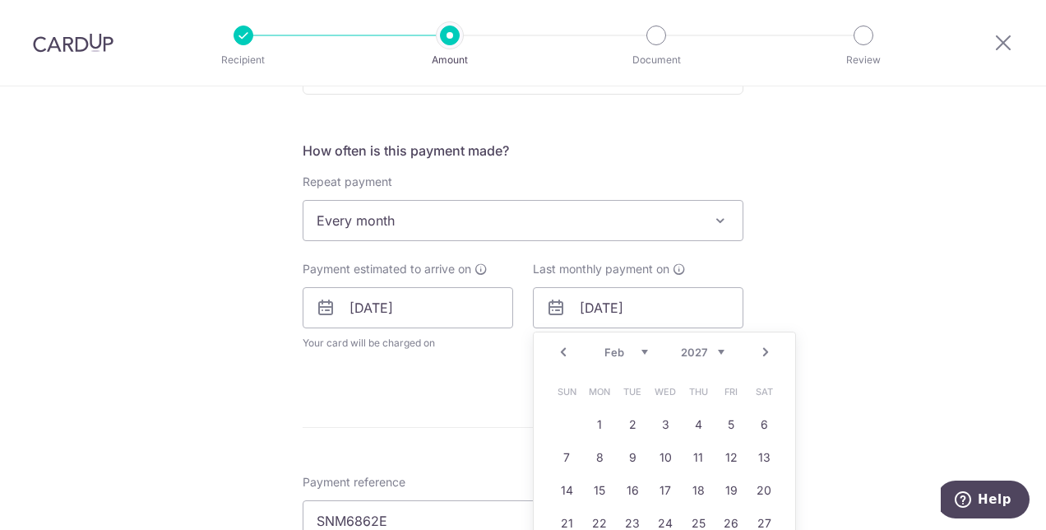
click at [564, 355] on link "Prev" at bounding box center [563, 352] width 20 height 20
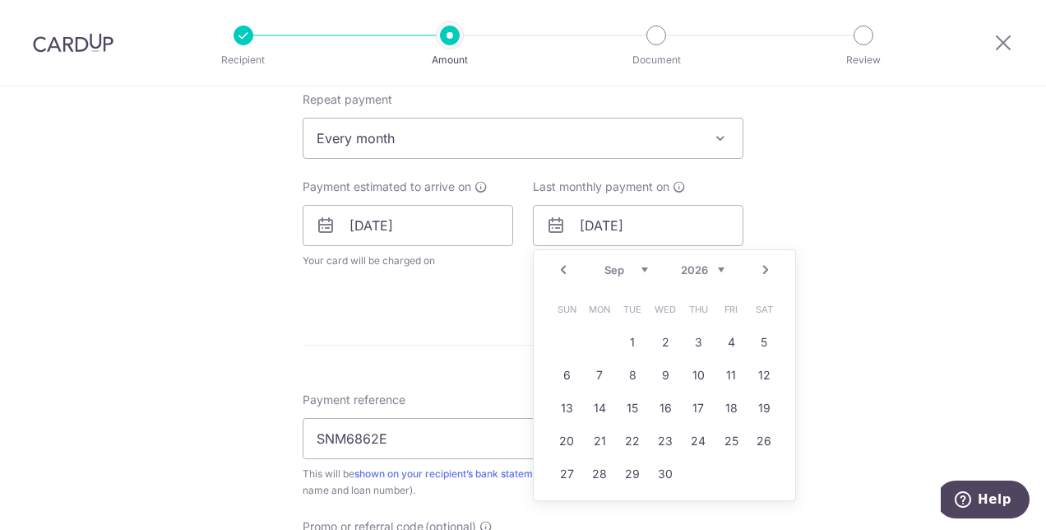
click at [561, 275] on link "Prev" at bounding box center [563, 270] width 20 height 20
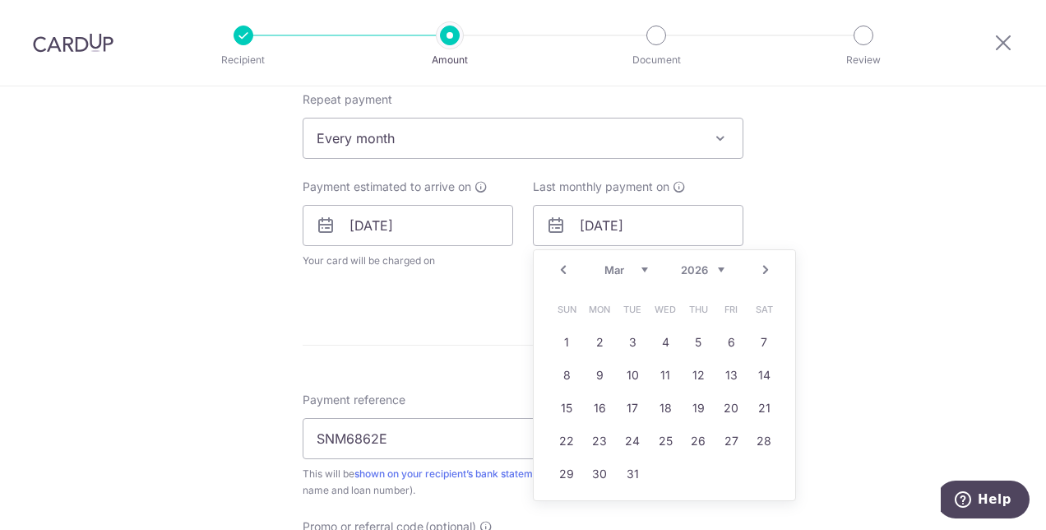
click at [561, 275] on link "Prev" at bounding box center [563, 270] width 20 height 20
click at [766, 377] on link "13" at bounding box center [764, 375] width 26 height 26
type input "13/12/2025"
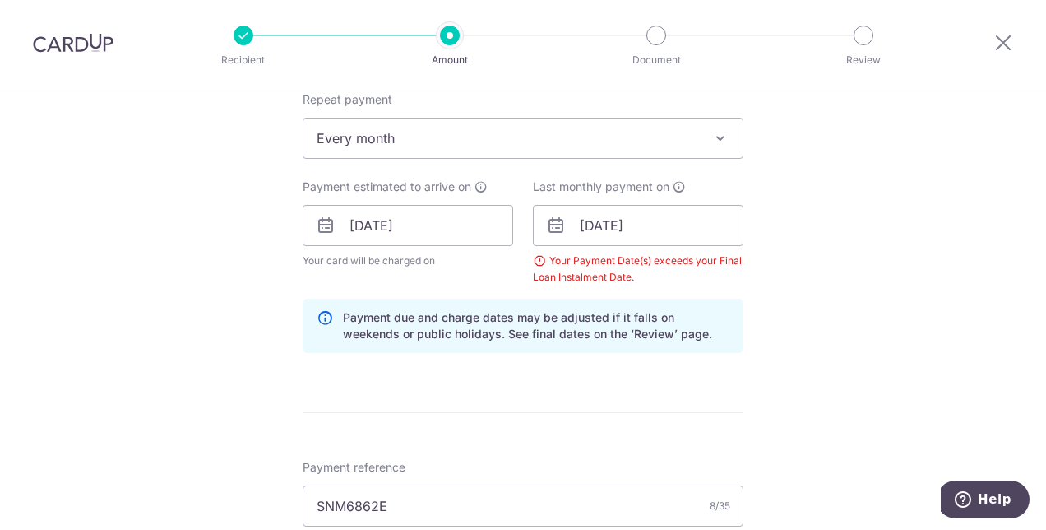
click at [734, 355] on div "How often is this payment made? Repeat payment Never Every week Every month Eve…" at bounding box center [523, 212] width 441 height 308
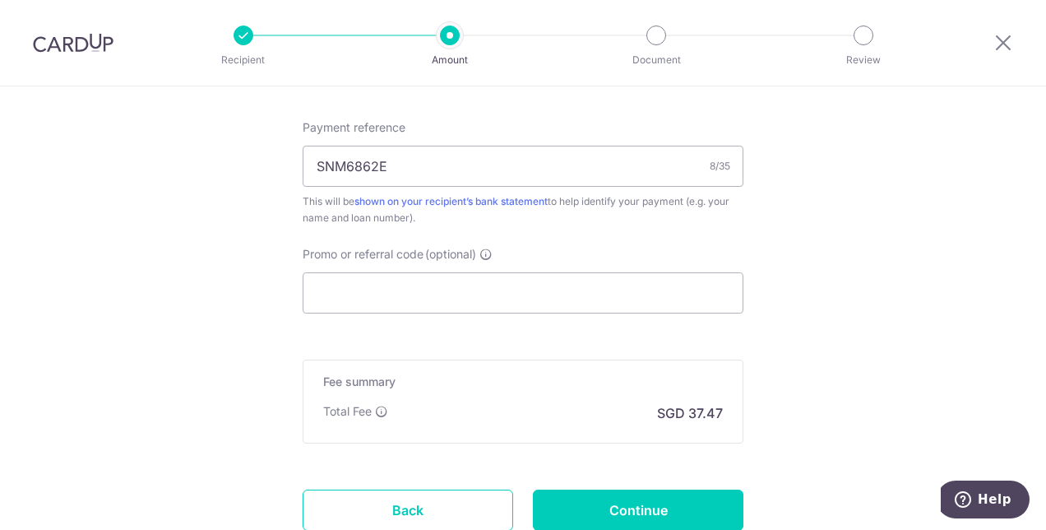
scroll to position [1076, 0]
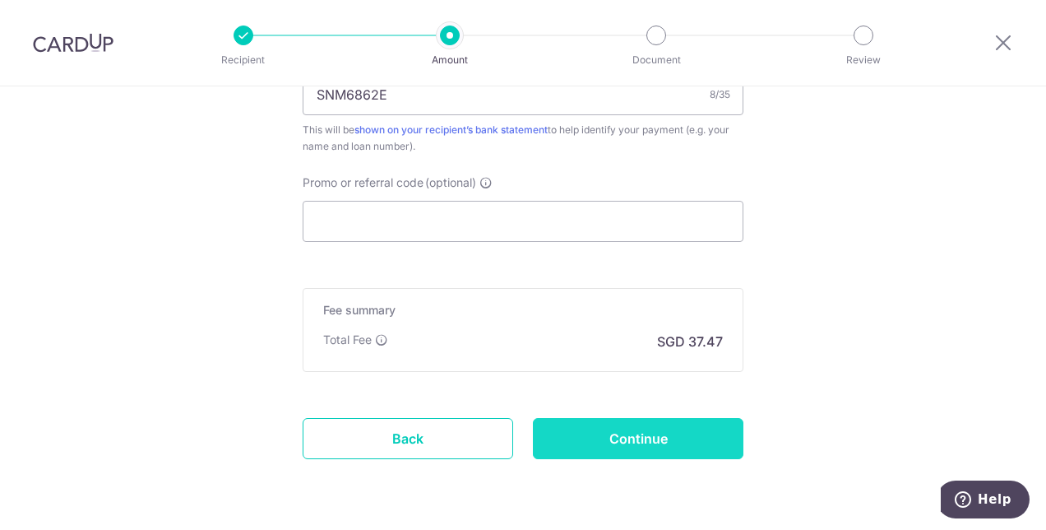
click at [676, 418] on input "Continue" at bounding box center [638, 438] width 211 height 41
type input "Create Schedule"
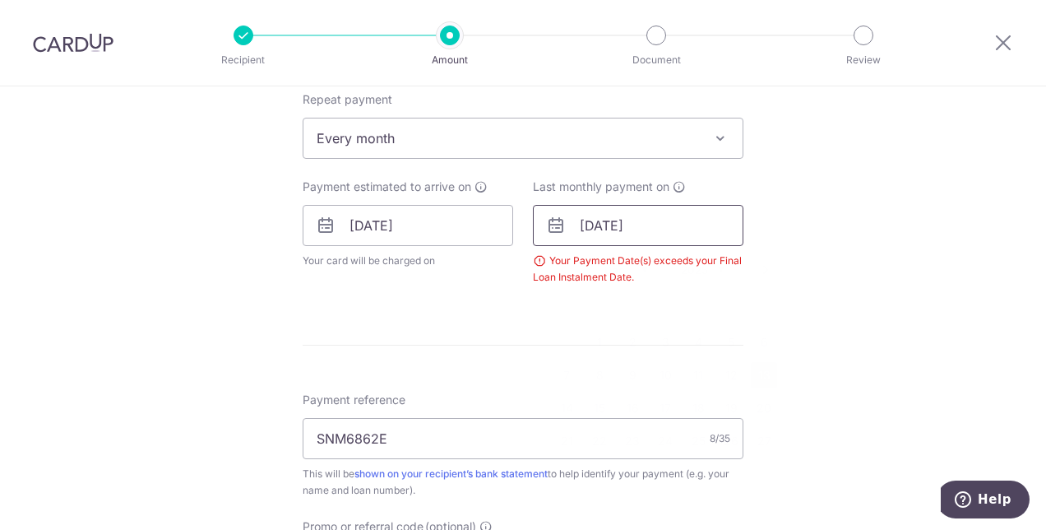
click at [686, 235] on input "[DATE]" at bounding box center [638, 225] width 211 height 41
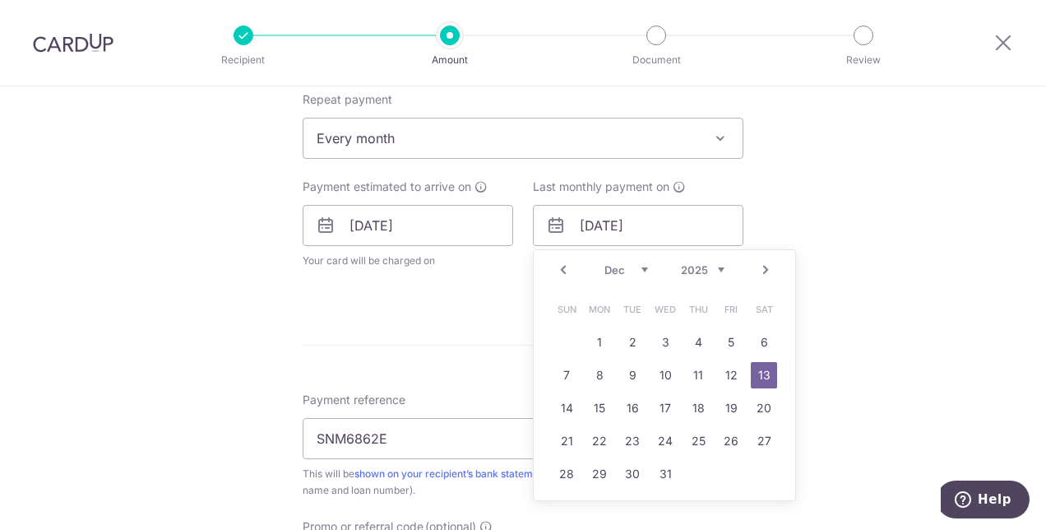
click at [564, 272] on link "Prev" at bounding box center [563, 270] width 20 height 20
click at [595, 399] on link "13" at bounding box center [599, 408] width 26 height 26
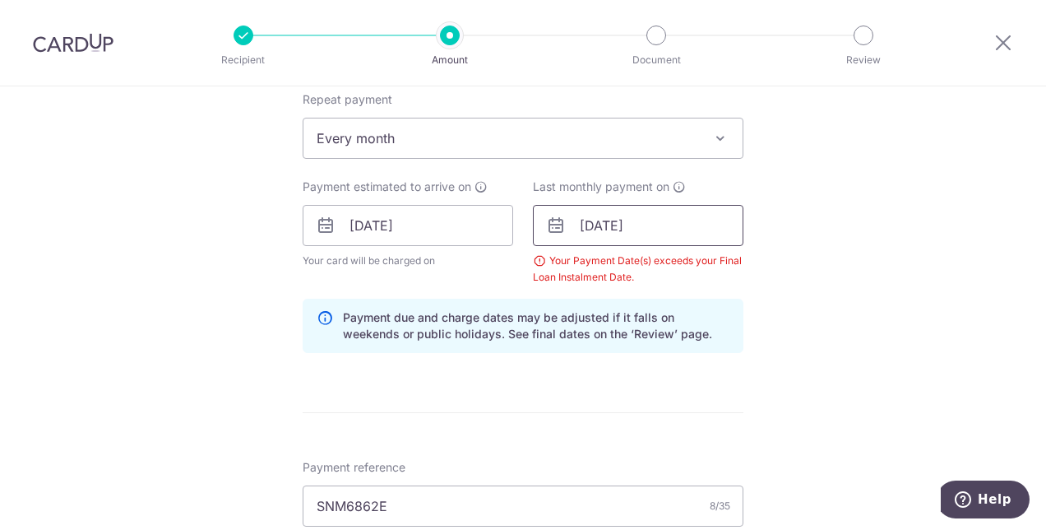
click at [665, 231] on input "13/10/2025" at bounding box center [638, 225] width 211 height 41
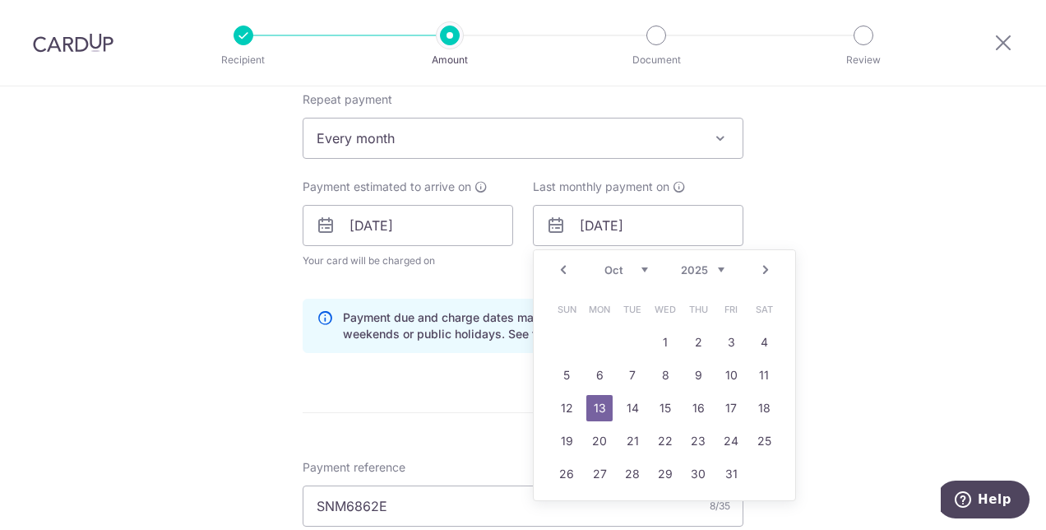
click at [488, 344] on div "Payment due and charge dates may be adjusted if it falls on weekends or public …" at bounding box center [523, 326] width 441 height 54
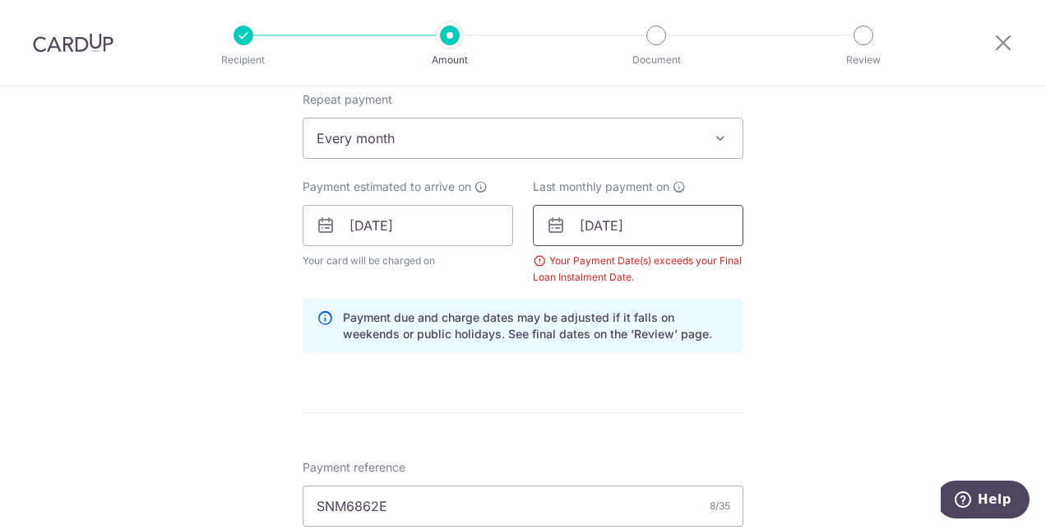
click at [671, 230] on input "13/10/2025" at bounding box center [638, 225] width 211 height 41
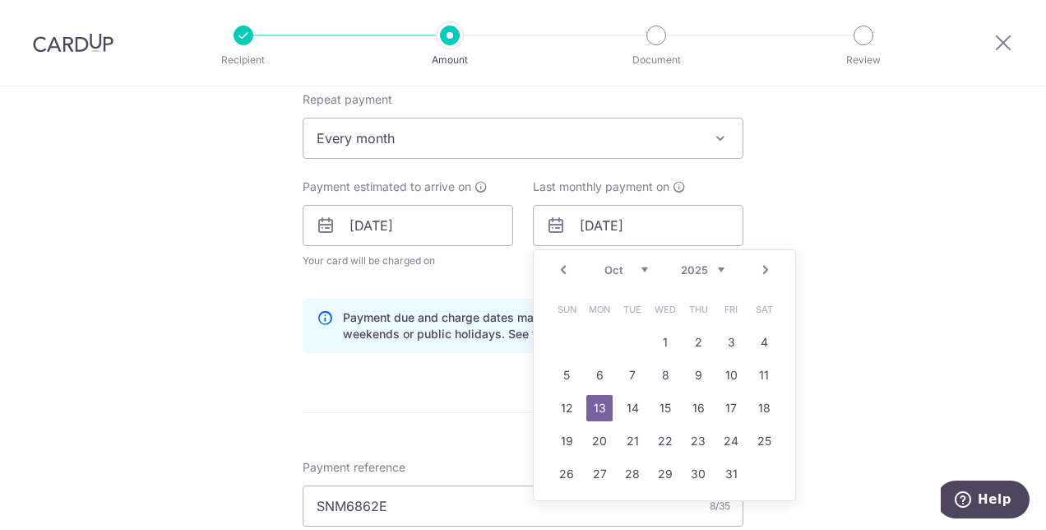
click at [548, 271] on div "Prev Next Sep Oct Nov Dec 2025 2026 2027 2028 2029 2030 2031 2032 2033 2034 2035" at bounding box center [664, 269] width 261 height 39
click at [553, 271] on link "Prev" at bounding box center [563, 270] width 20 height 20
click at [624, 475] on link "30" at bounding box center [632, 473] width 26 height 26
type input "30/09/2025"
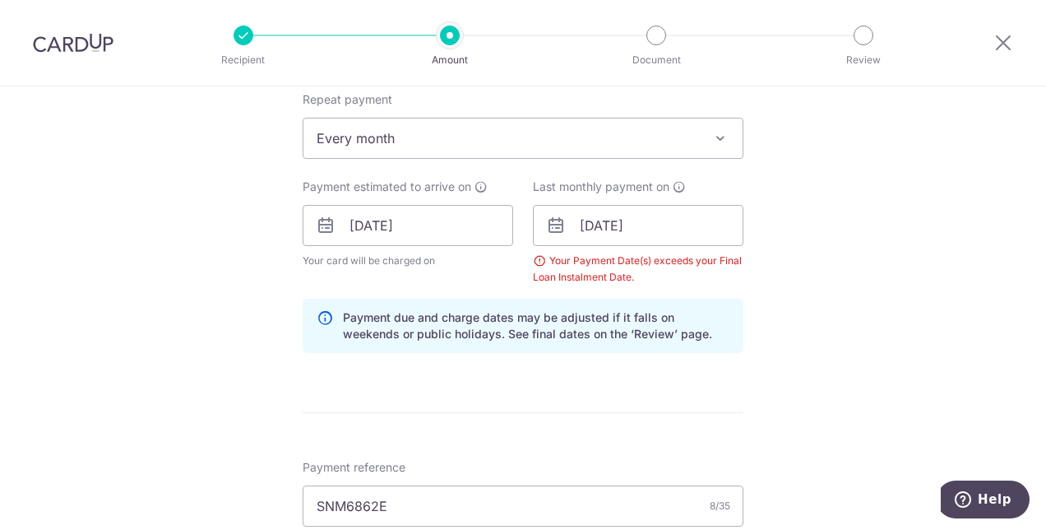
click at [654, 394] on form "Enter payment amount SGD 1,441.00 1441.00 Select Card **** 1960 Add credit card…" at bounding box center [523, 223] width 441 height 1386
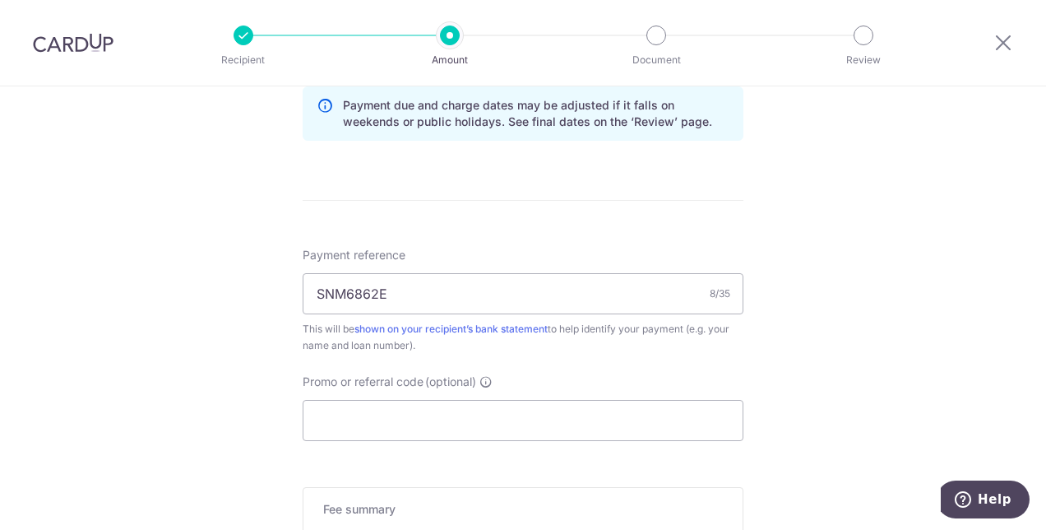
scroll to position [713, 0]
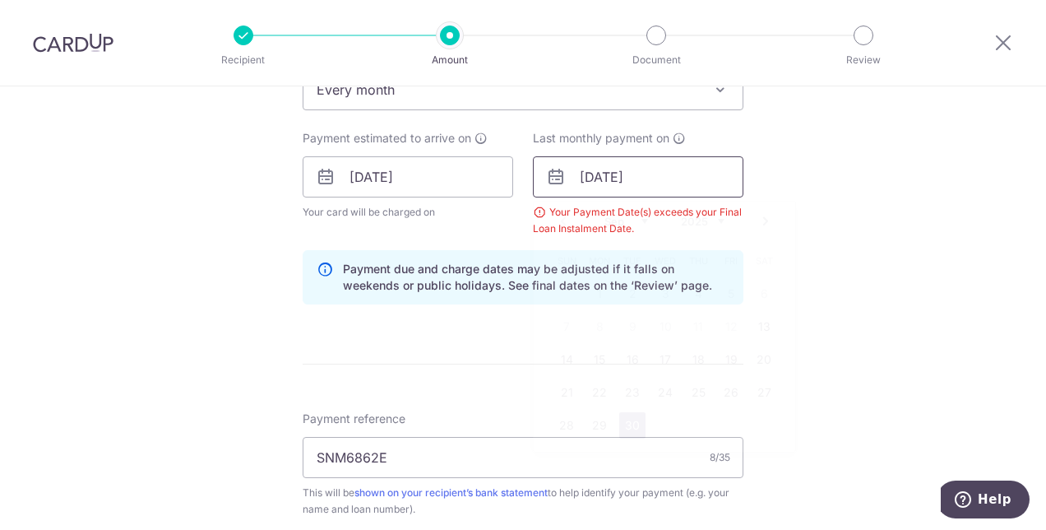
click at [675, 167] on input "30/09/2025" at bounding box center [638, 176] width 211 height 41
click at [433, 368] on form "Enter payment amount SGD 1,441.00 1441.00 Select Card **** 1960 Add credit card…" at bounding box center [523, 175] width 441 height 1386
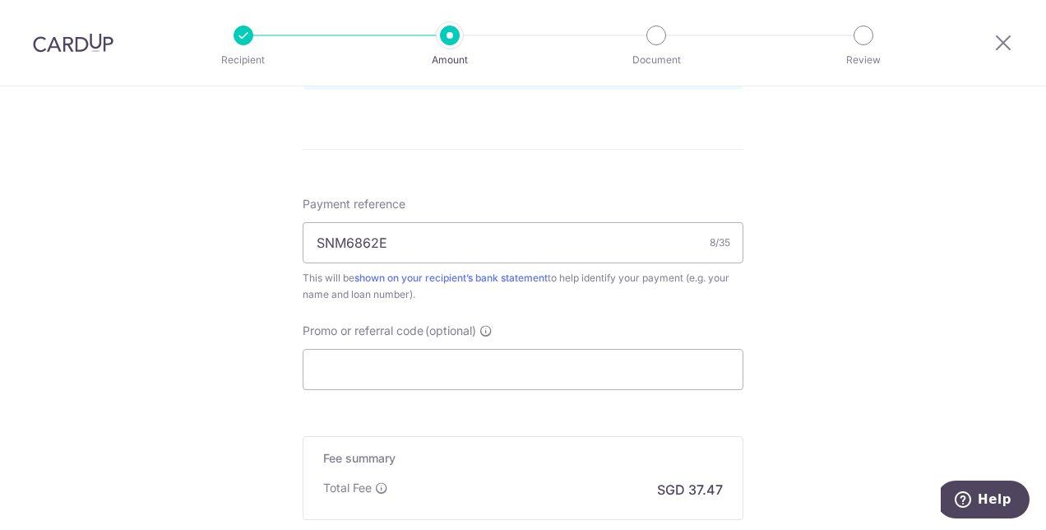
scroll to position [1124, 0]
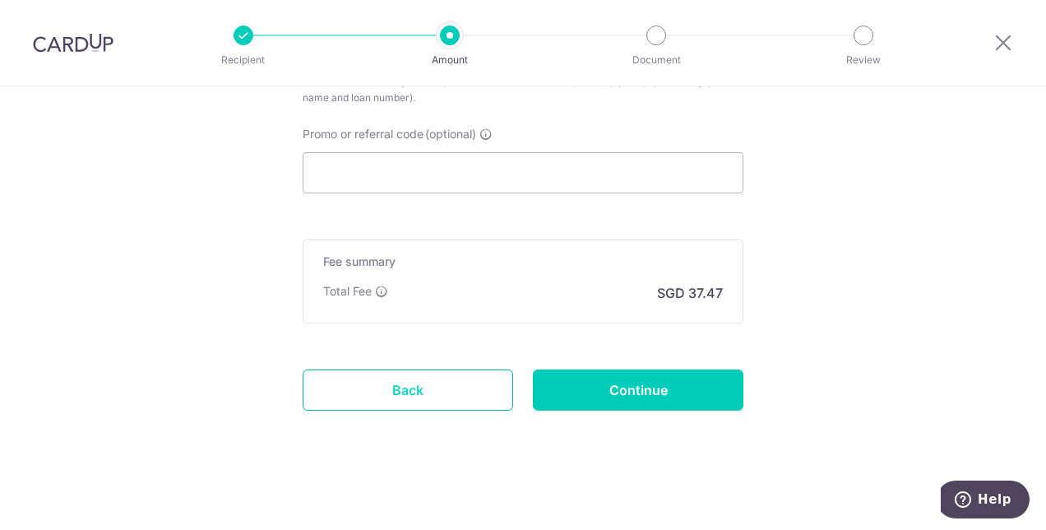
click at [498, 385] on link "Back" at bounding box center [408, 389] width 211 height 41
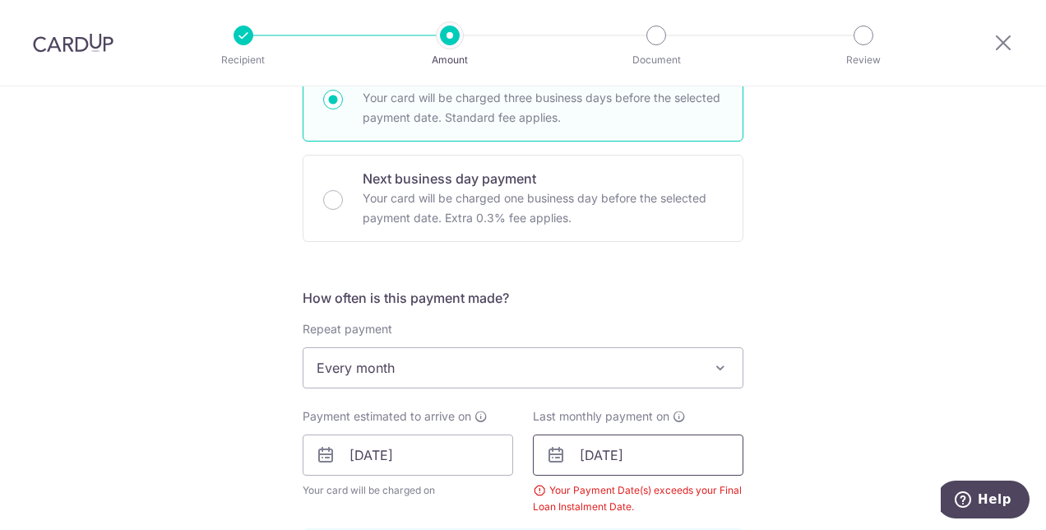
scroll to position [549, 0]
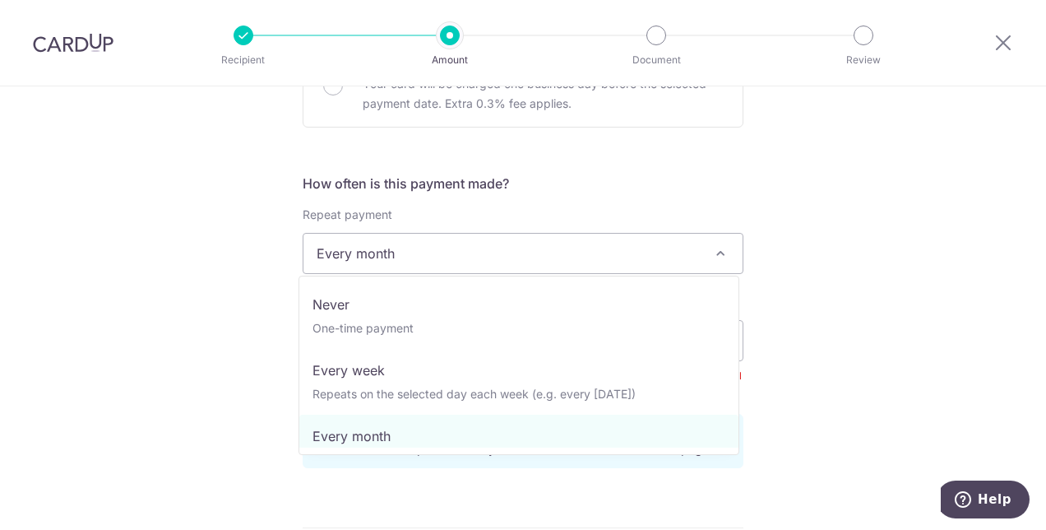
click at [462, 248] on span "Every month" at bounding box center [522, 253] width 439 height 39
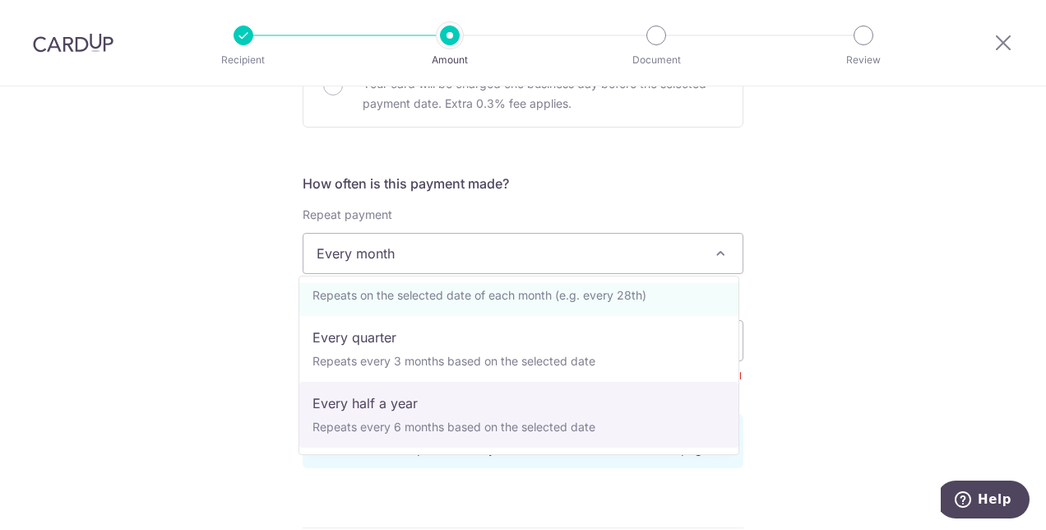
scroll to position [0, 0]
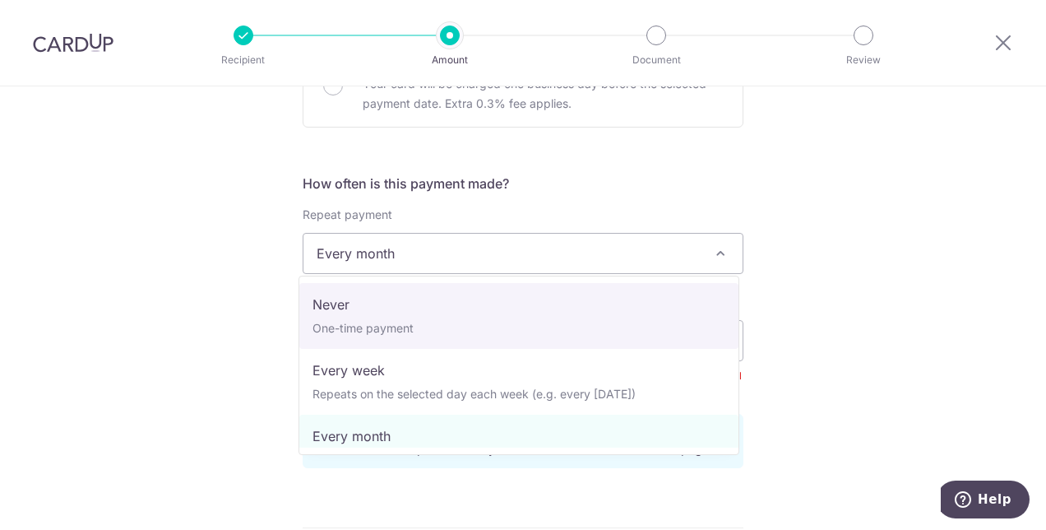
select select "1"
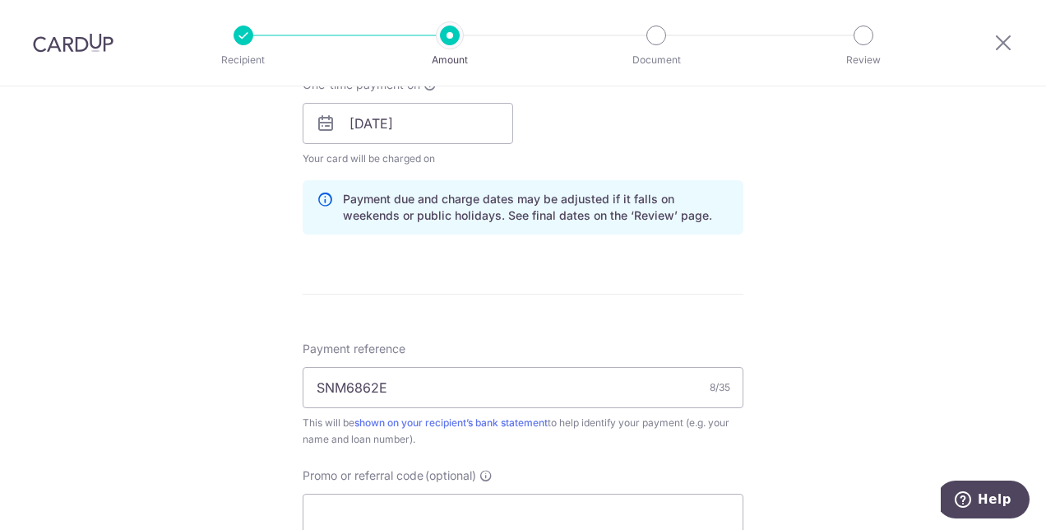
scroll to position [1043, 0]
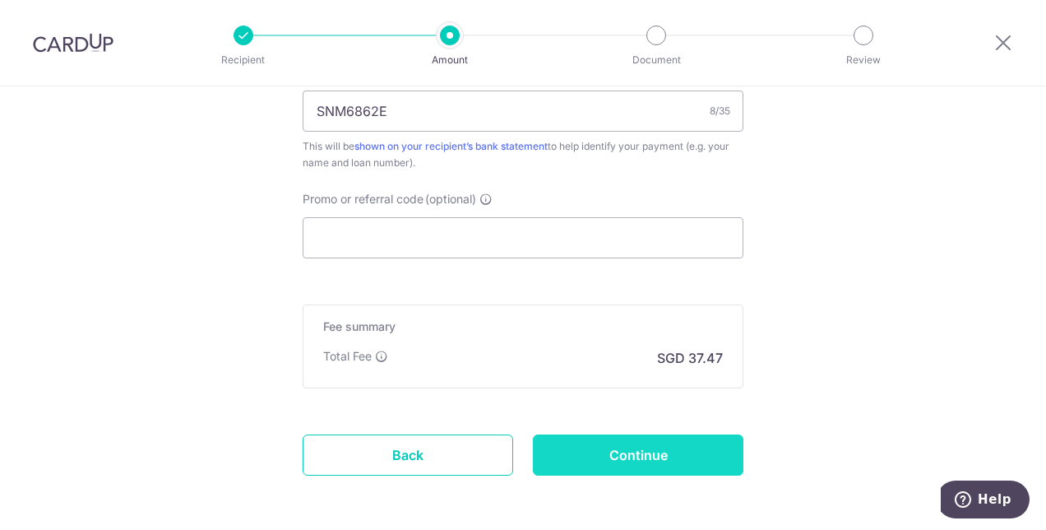
click at [614, 450] on input "Continue" at bounding box center [638, 454] width 211 height 41
type input "Create Schedule"
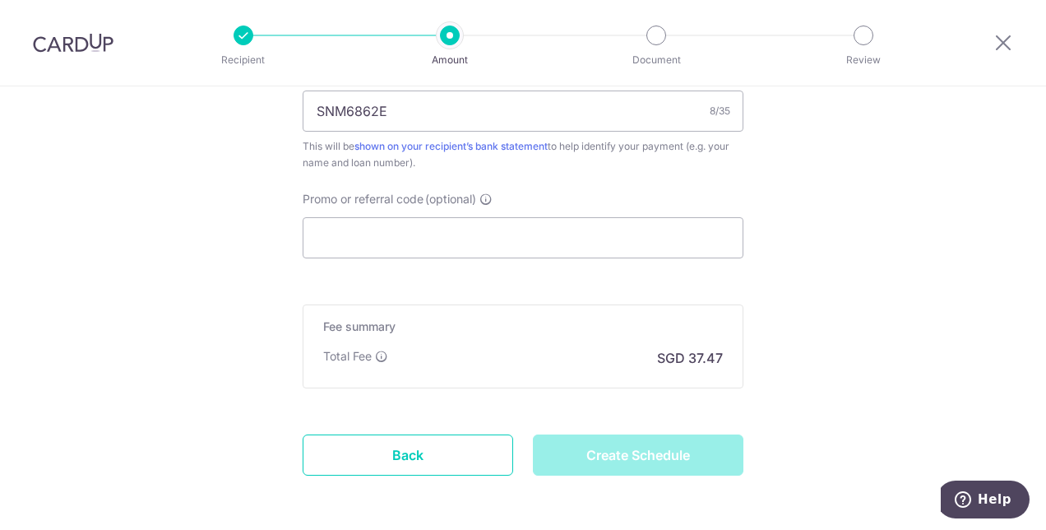
scroll to position [796, 0]
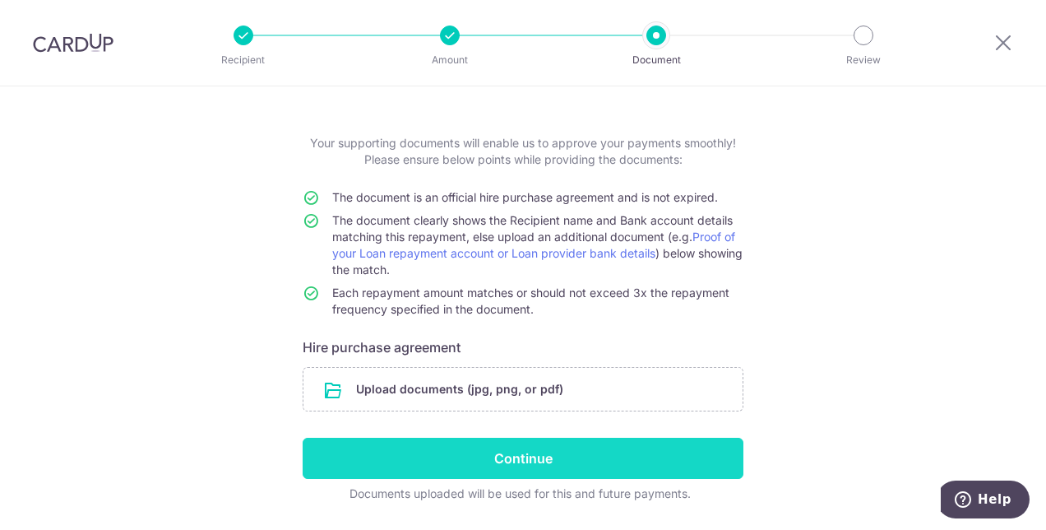
scroll to position [82, 0]
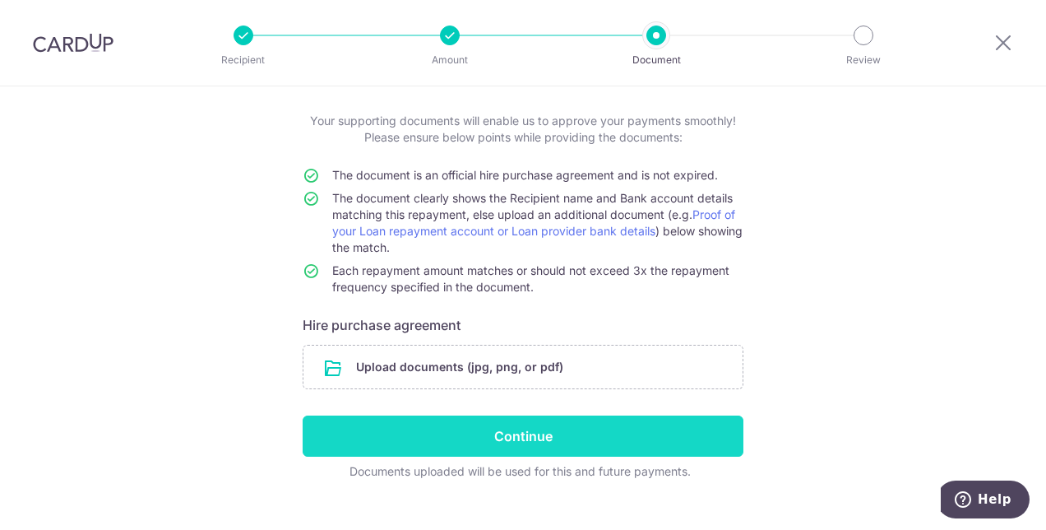
click at [498, 429] on input "Continue" at bounding box center [523, 435] width 441 height 41
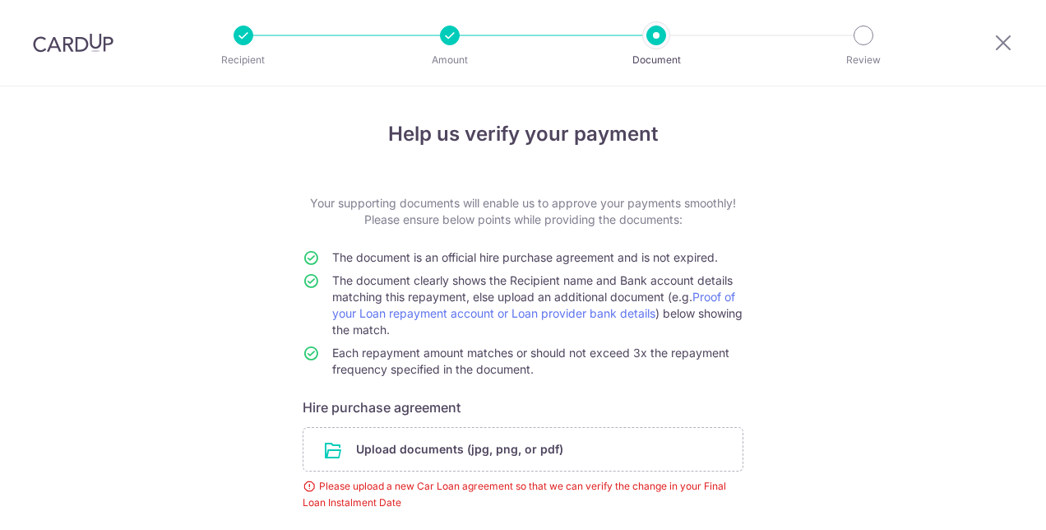
scroll to position [147, 0]
